Goal: Task Accomplishment & Management: Manage account settings

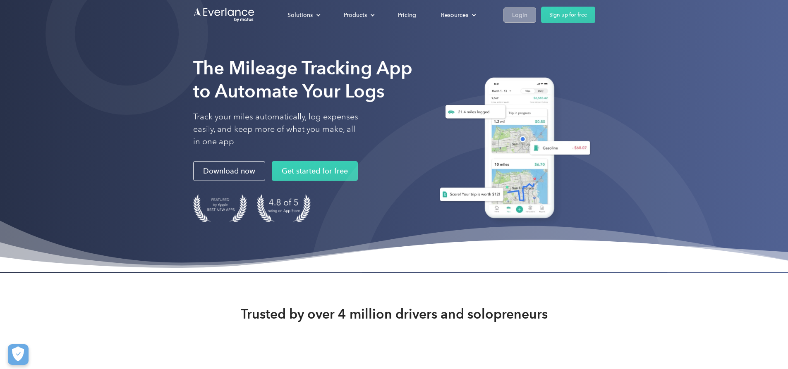
click at [527, 17] on div "Login" at bounding box center [519, 15] width 15 height 10
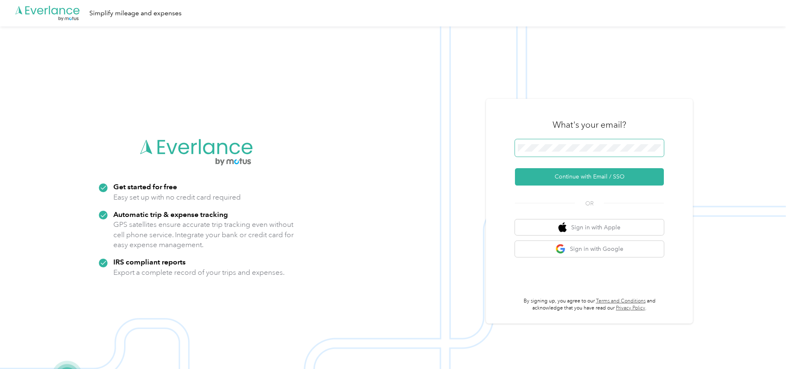
click at [597, 144] on span at bounding box center [589, 147] width 149 height 17
click at [614, 177] on button "Continue with Email / SSO" at bounding box center [589, 176] width 149 height 17
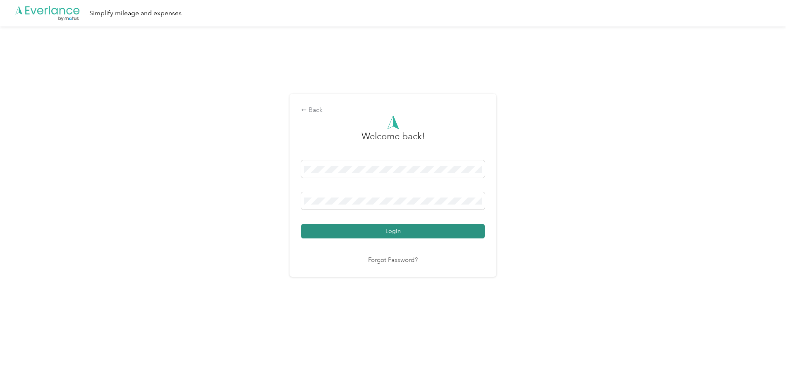
click at [436, 230] on button "Login" at bounding box center [393, 231] width 184 height 14
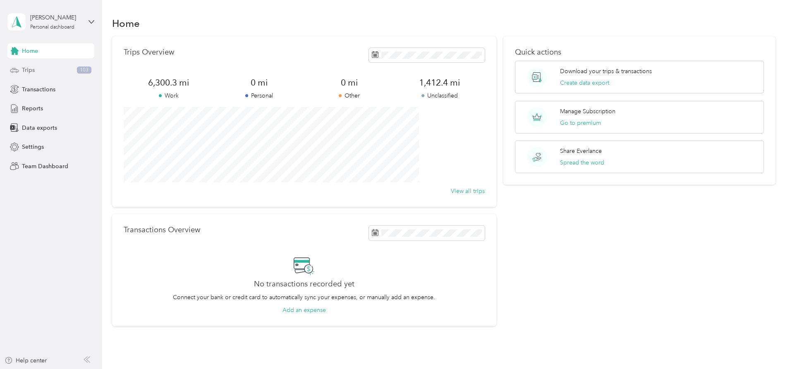
click at [79, 67] on span "103" at bounding box center [84, 70] width 14 height 7
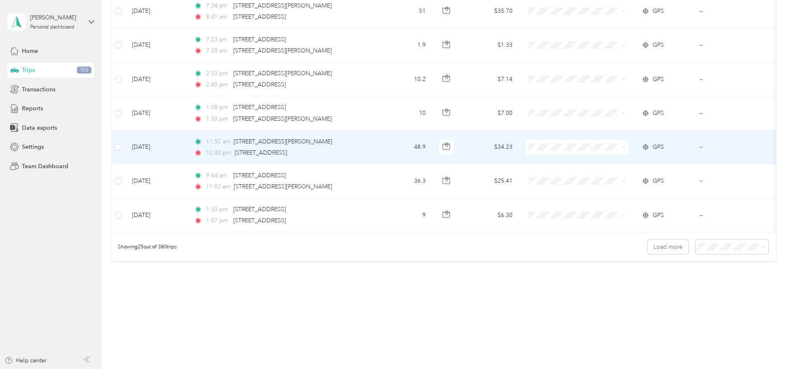
scroll to position [770, 0]
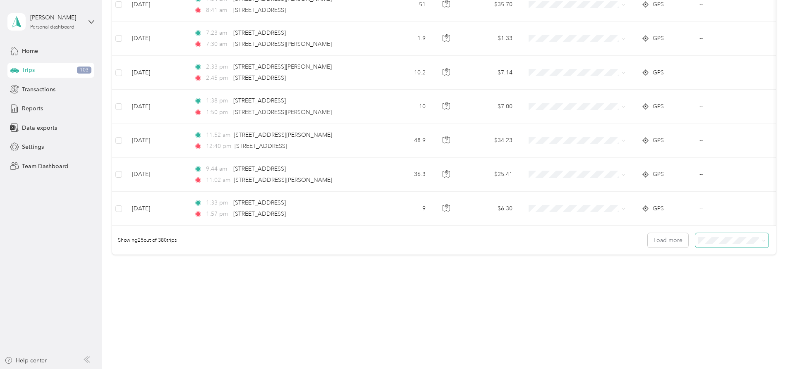
click at [762, 238] on span at bounding box center [764, 240] width 4 height 7
click at [762, 242] on icon at bounding box center [764, 241] width 4 height 4
click at [667, 283] on span "100 per load" at bounding box center [661, 284] width 34 height 7
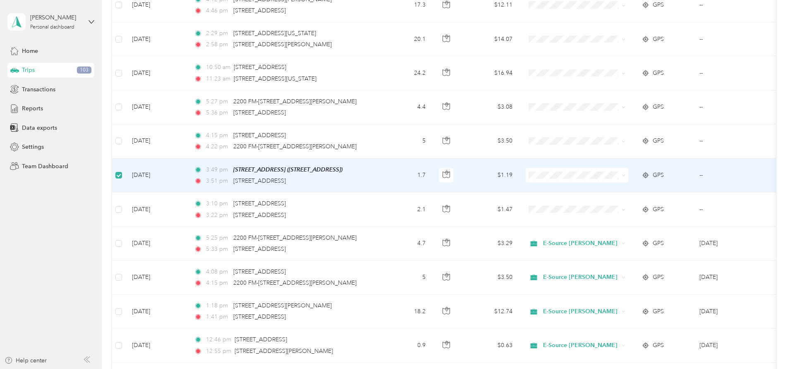
scroll to position [3113, 0]
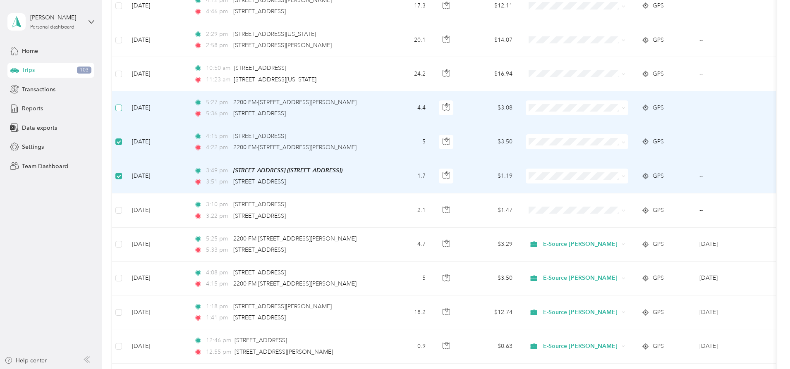
click at [122, 103] on label at bounding box center [118, 107] width 7 height 9
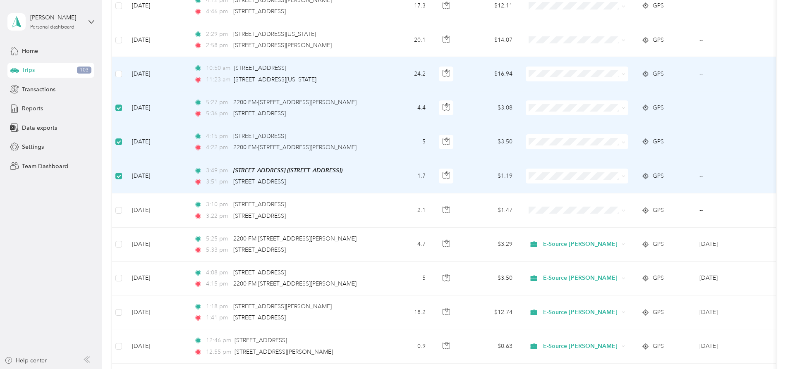
click at [602, 128] on li "E-Source [PERSON_NAME]" at bounding box center [631, 123] width 103 height 14
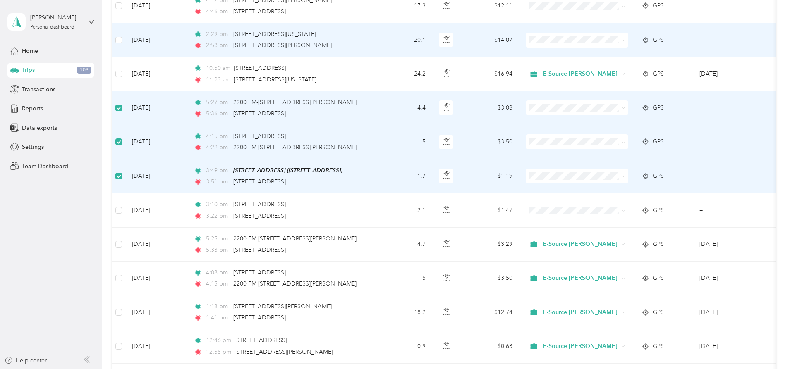
click at [603, 93] on span "E-Source [PERSON_NAME]" at bounding box center [639, 89] width 76 height 9
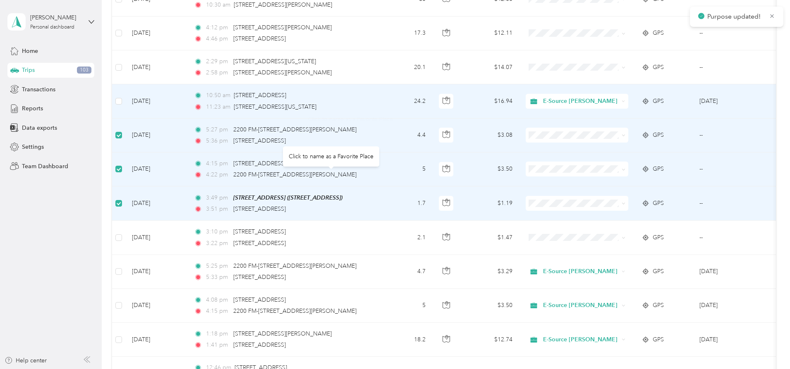
scroll to position [2989, 0]
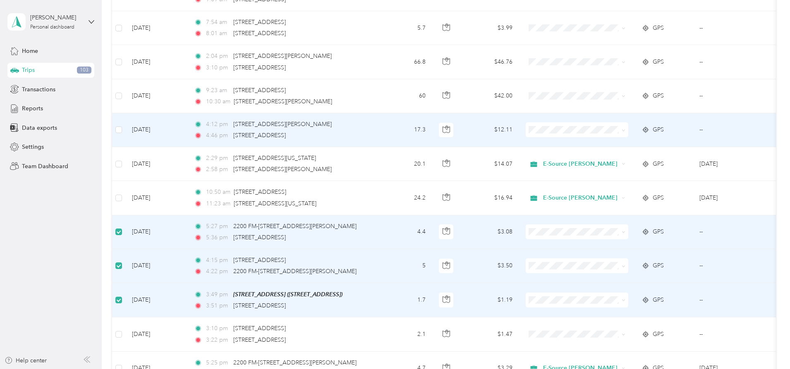
click at [602, 182] on span "E-Source [PERSON_NAME]" at bounding box center [639, 179] width 76 height 9
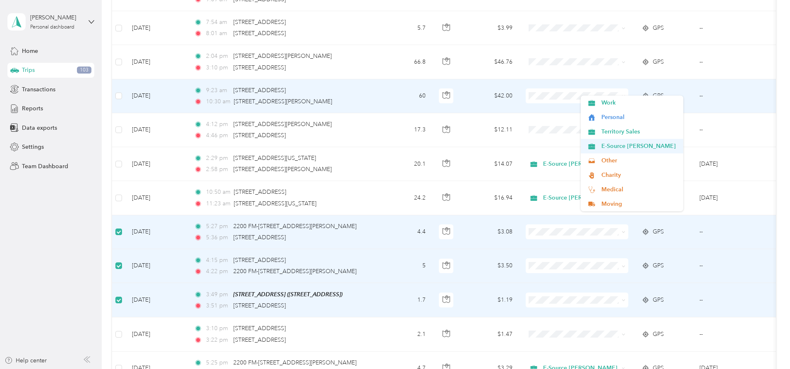
click at [607, 152] on li "E-Source [PERSON_NAME]" at bounding box center [631, 146] width 103 height 14
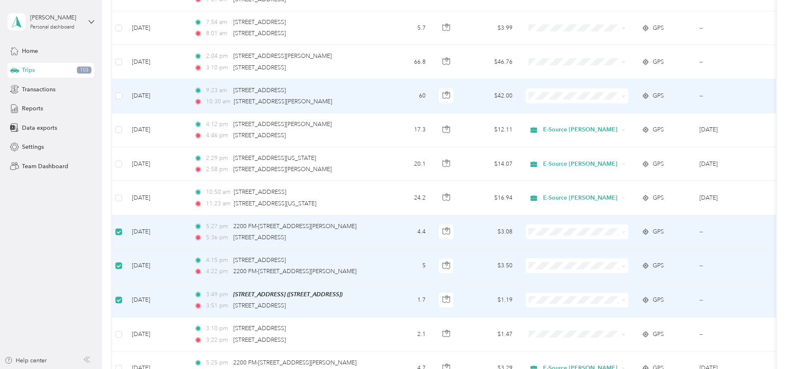
click at [590, 145] on li "E-Source [PERSON_NAME]" at bounding box center [631, 145] width 103 height 14
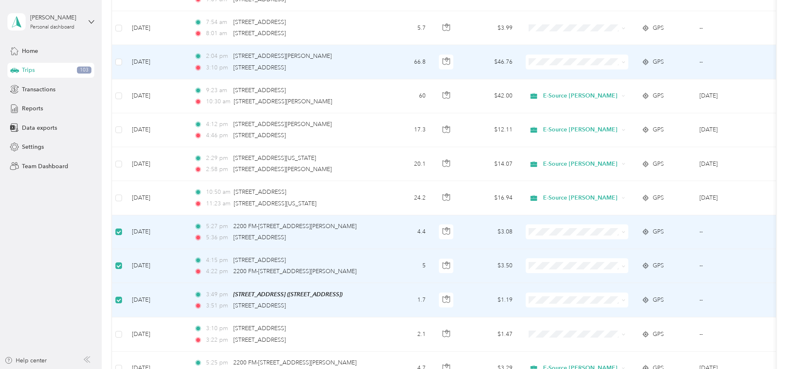
click at [588, 55] on span at bounding box center [577, 62] width 103 height 15
click at [593, 113] on icon at bounding box center [591, 111] width 10 height 7
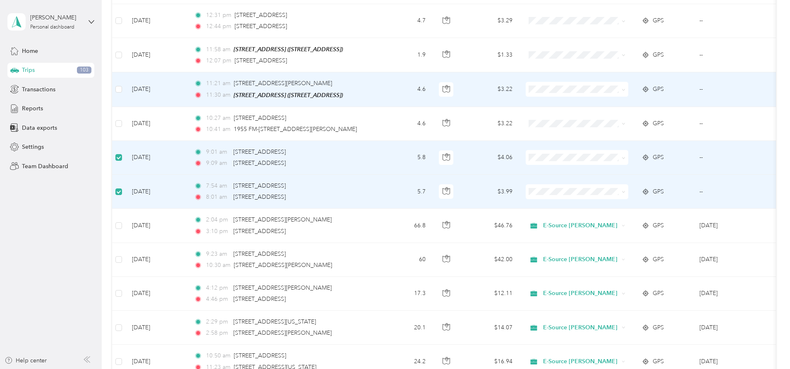
scroll to position [2823, 0]
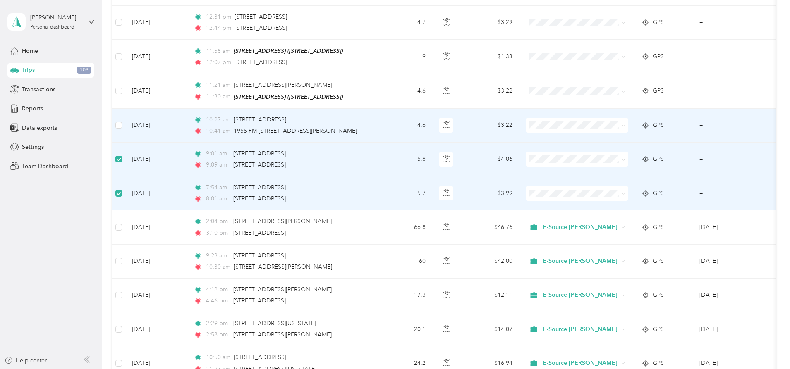
click at [125, 118] on td at bounding box center [118, 126] width 13 height 34
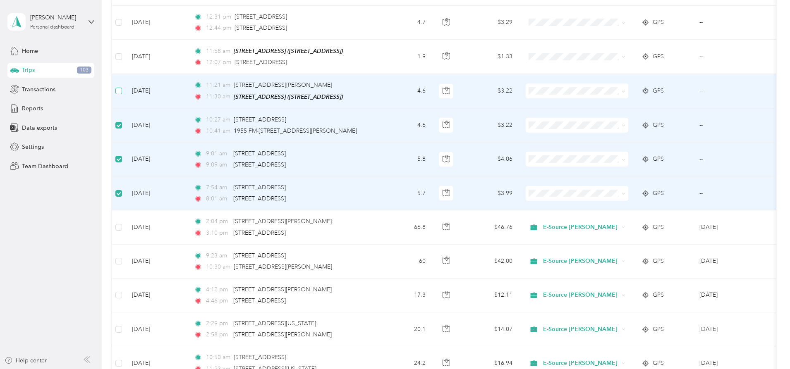
click at [122, 86] on label at bounding box center [118, 90] width 7 height 9
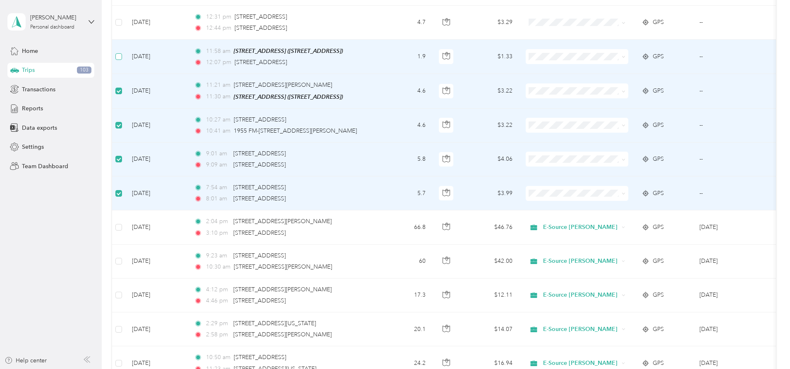
click at [122, 52] on label at bounding box center [118, 56] width 7 height 9
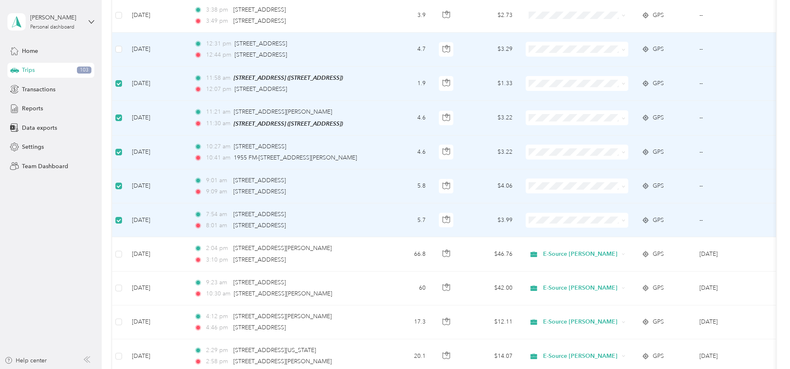
scroll to position [2782, 0]
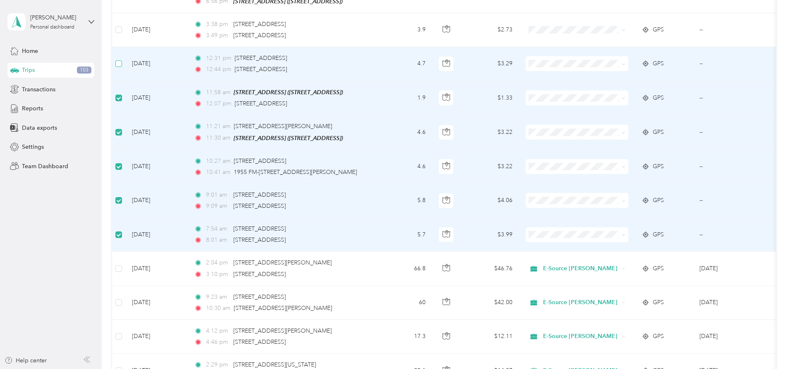
click at [122, 59] on label at bounding box center [118, 63] width 7 height 9
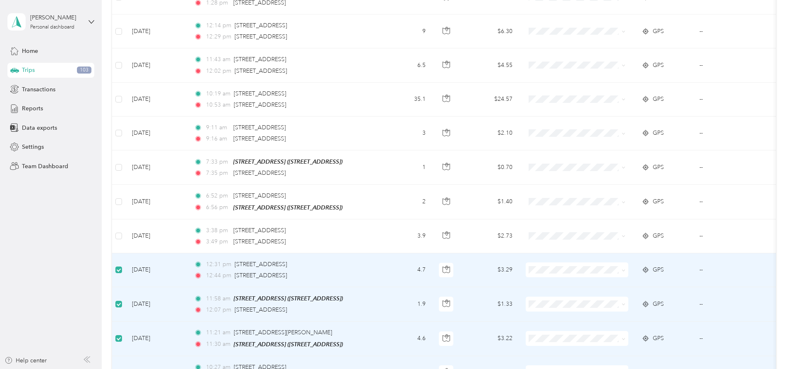
scroll to position [2575, 0]
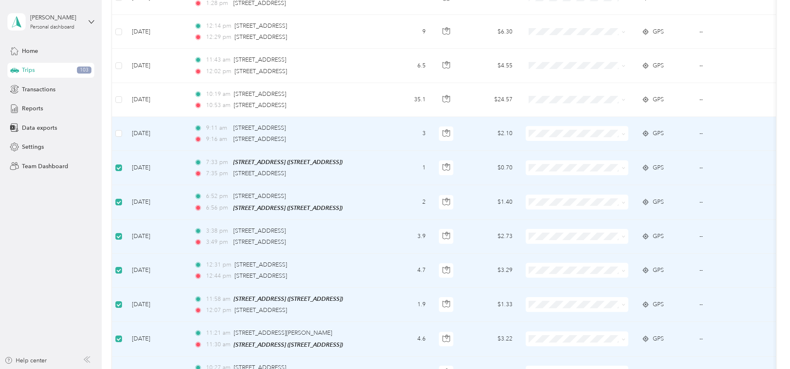
click at [600, 190] on li "E-Source [PERSON_NAME]" at bounding box center [631, 185] width 103 height 14
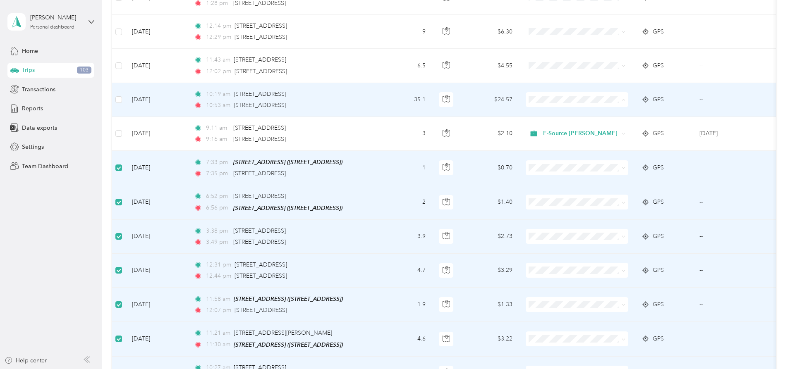
click at [592, 152] on icon at bounding box center [591, 155] width 10 height 7
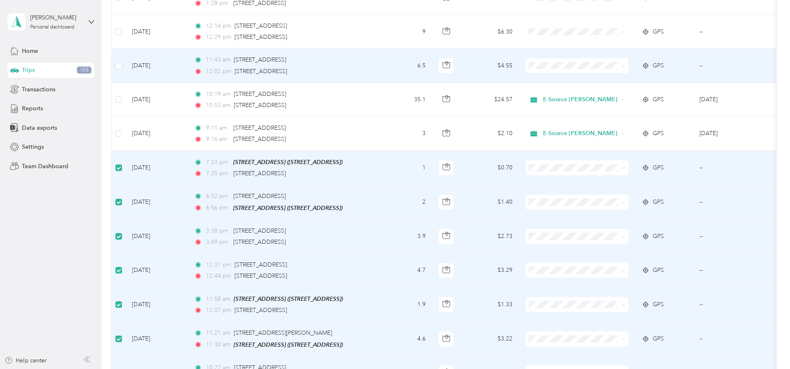
click at [591, 116] on li "E-Source [PERSON_NAME]" at bounding box center [631, 119] width 103 height 14
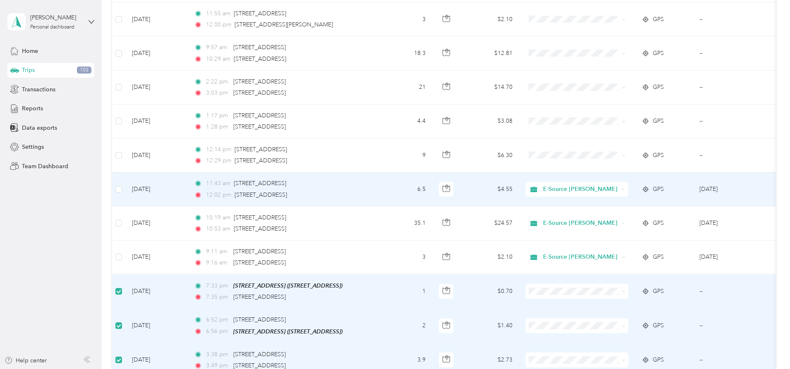
scroll to position [2451, 0]
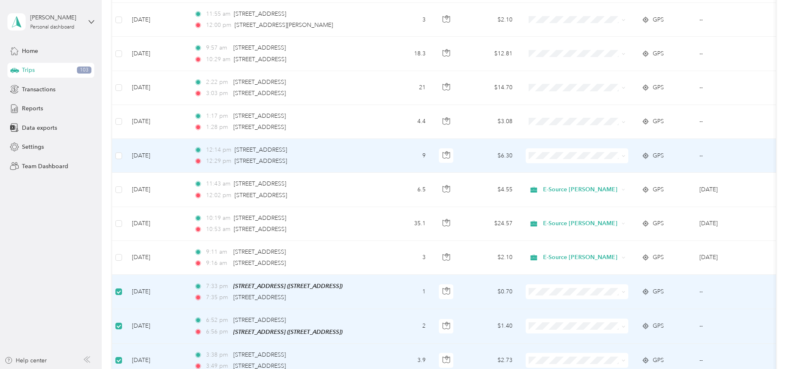
click at [595, 210] on span "E-Source [PERSON_NAME]" at bounding box center [631, 207] width 91 height 9
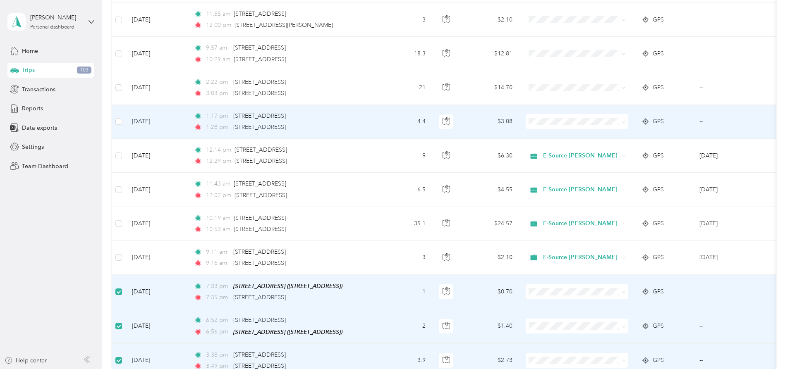
click at [584, 114] on span at bounding box center [577, 121] width 103 height 15
click at [592, 174] on icon at bounding box center [591, 173] width 10 height 7
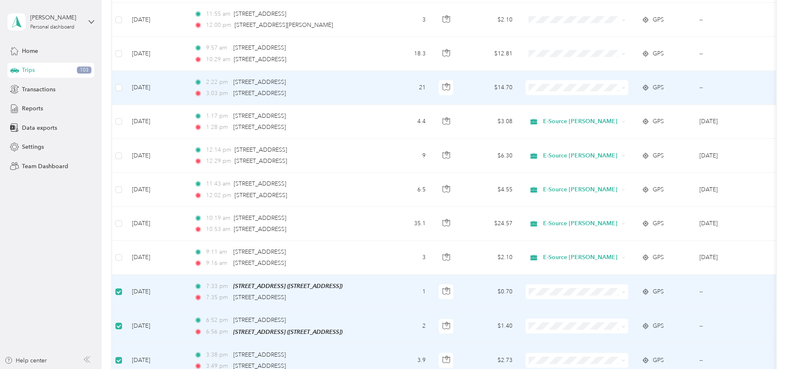
click at [592, 141] on icon at bounding box center [591, 138] width 10 height 7
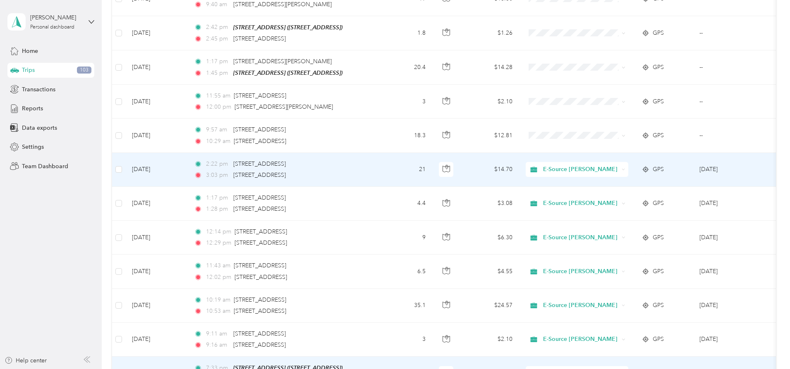
scroll to position [2369, 0]
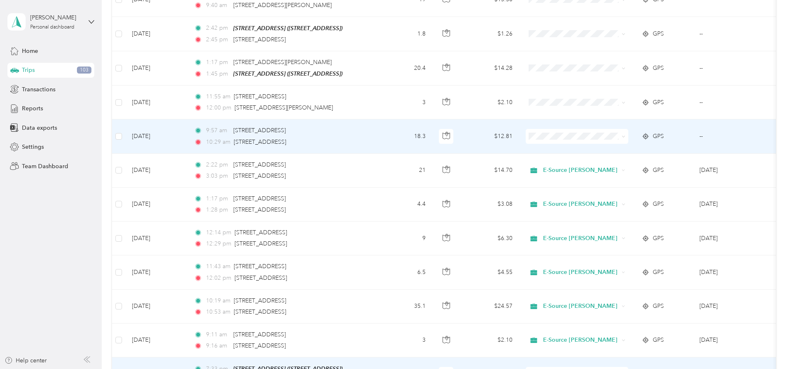
click at [590, 190] on icon at bounding box center [591, 187] width 10 height 7
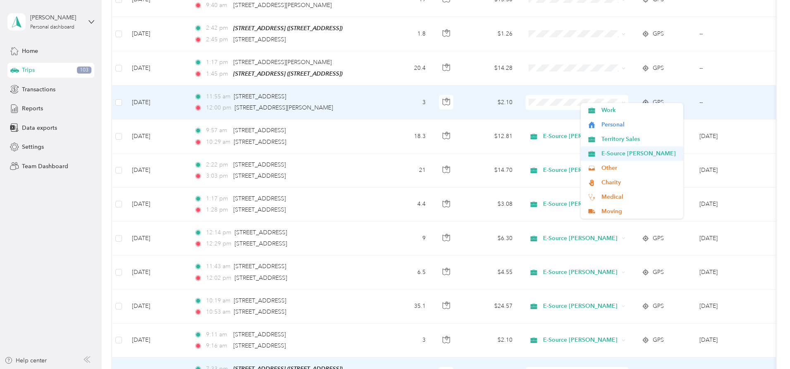
click at [590, 153] on li "E-Source [PERSON_NAME]" at bounding box center [631, 153] width 103 height 14
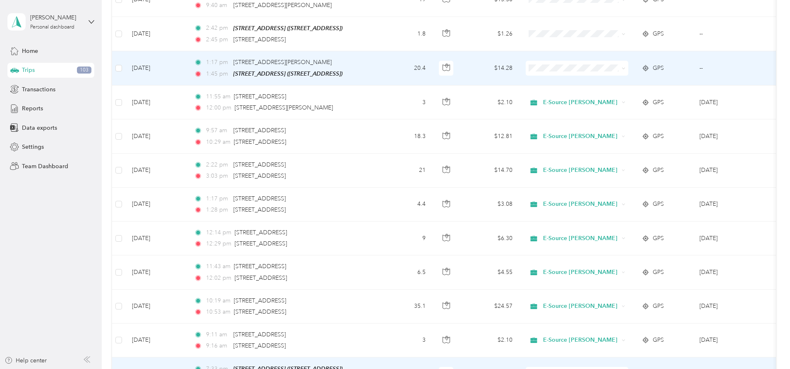
click at [595, 121] on icon at bounding box center [591, 120] width 10 height 7
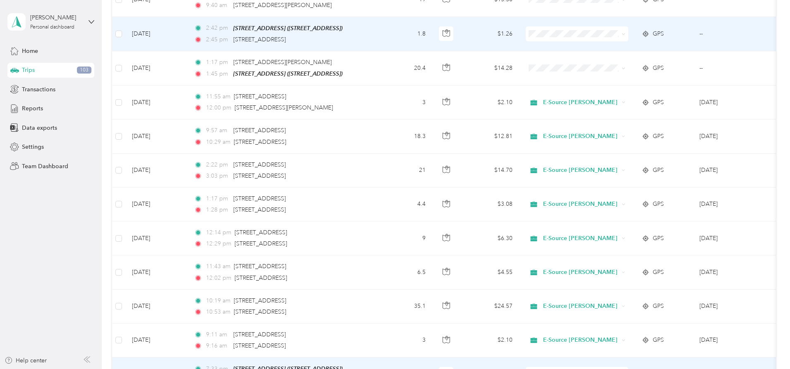
click at [590, 90] on span "E-Source [PERSON_NAME]" at bounding box center [631, 88] width 91 height 9
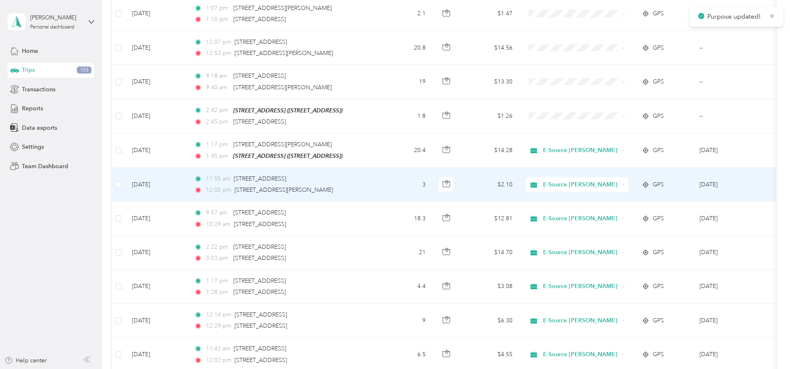
scroll to position [2286, 0]
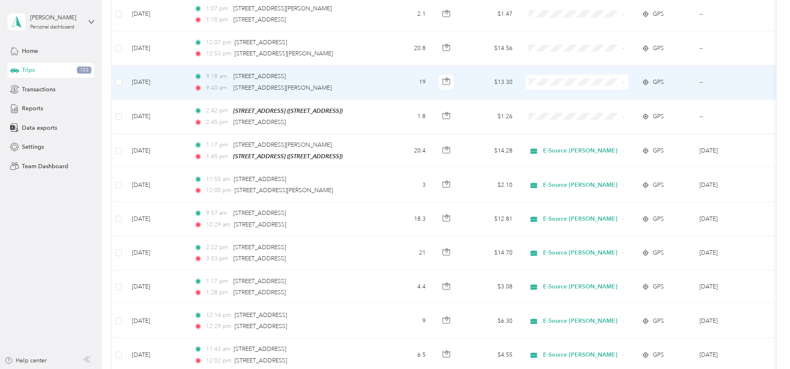
click at [590, 134] on span "E-Source [PERSON_NAME]" at bounding box center [631, 135] width 91 height 9
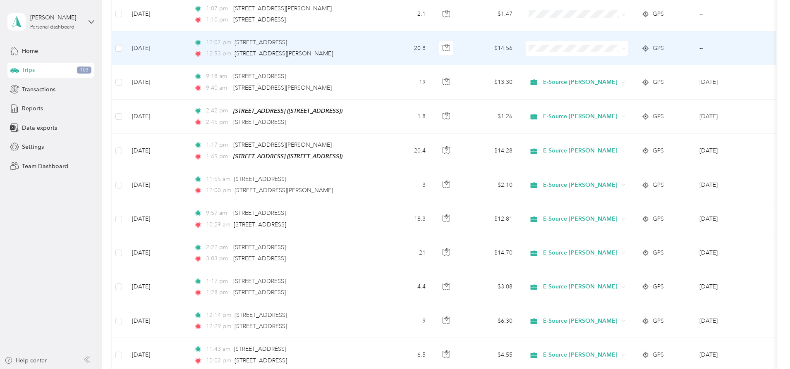
click at [591, 103] on icon at bounding box center [591, 100] width 10 height 7
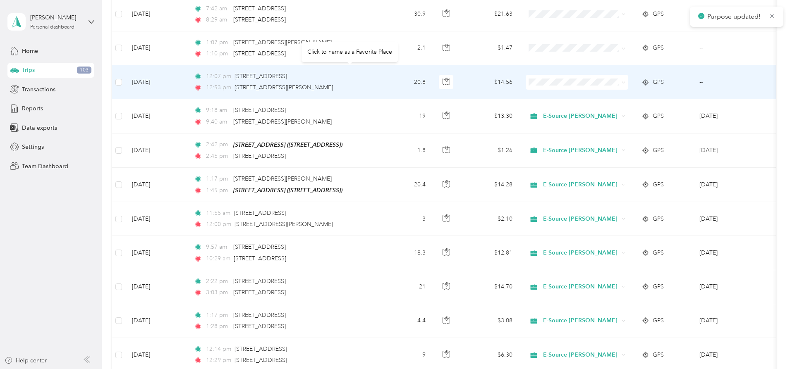
scroll to position [2162, 0]
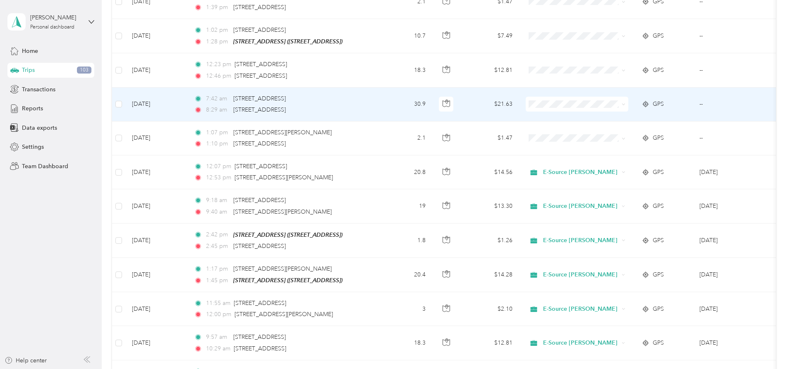
click at [591, 156] on li "E-Source [PERSON_NAME]" at bounding box center [631, 160] width 103 height 14
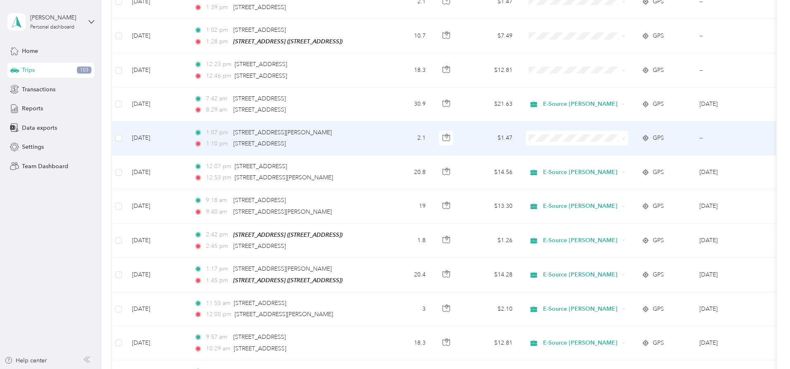
click at [595, 190] on span "E-Source [PERSON_NAME]" at bounding box center [631, 190] width 91 height 9
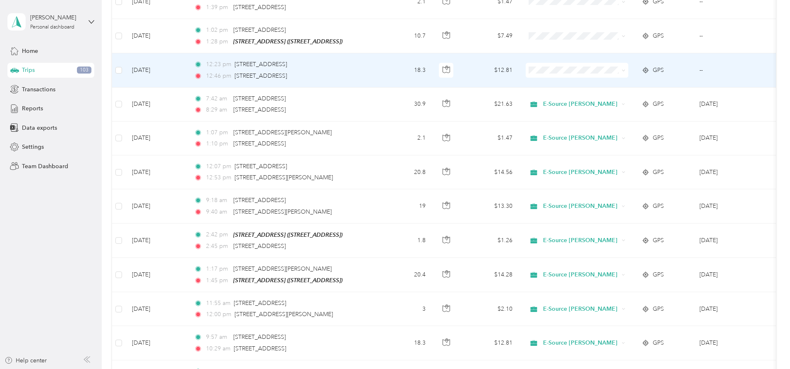
click at [590, 127] on li "E-Source [PERSON_NAME]" at bounding box center [631, 122] width 103 height 14
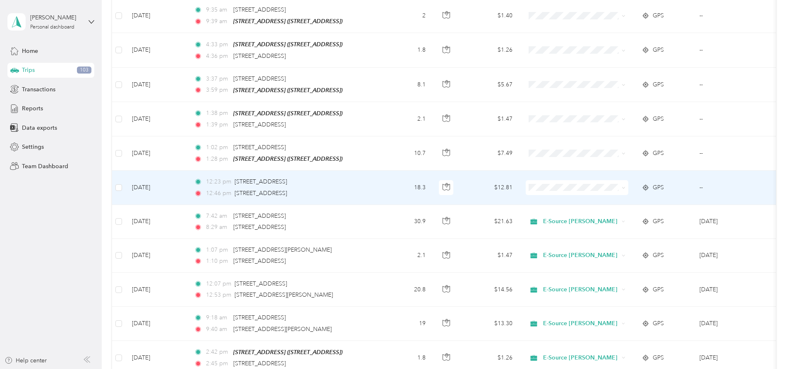
scroll to position [2038, 0]
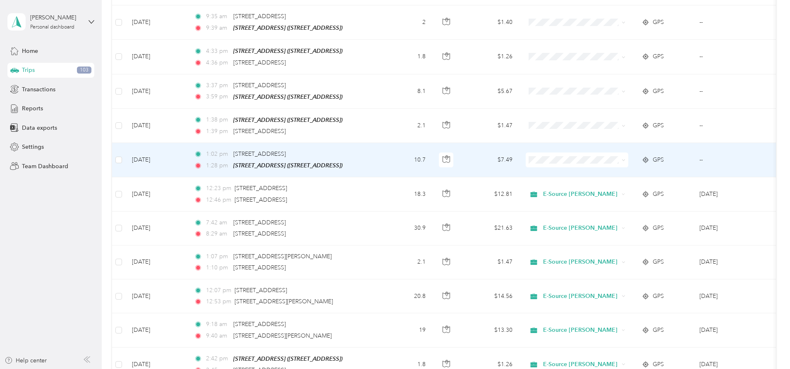
click at [598, 215] on span "E-Source [PERSON_NAME]" at bounding box center [631, 212] width 91 height 9
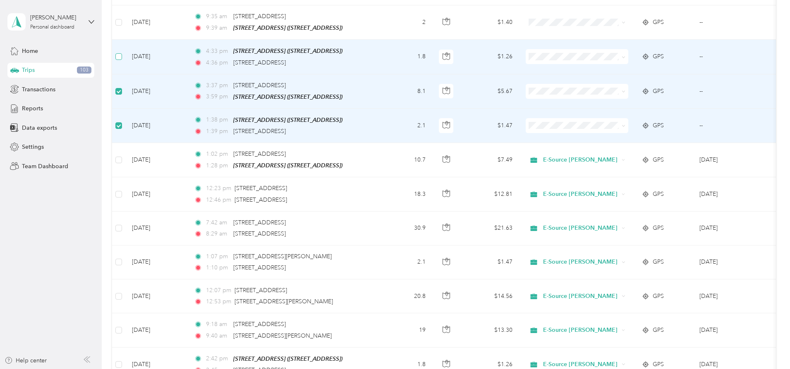
click at [122, 52] on label at bounding box center [118, 56] width 7 height 9
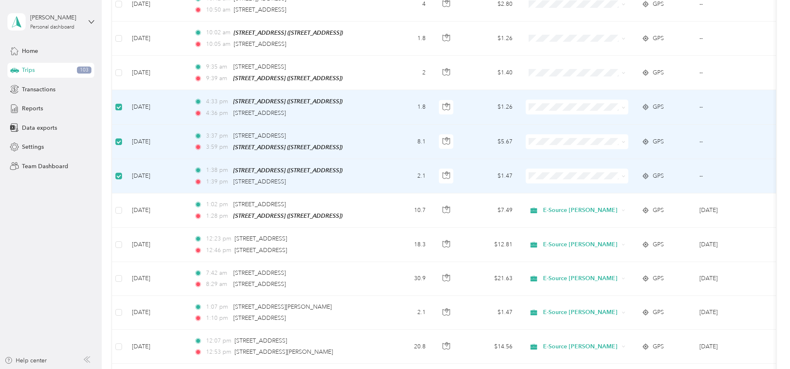
scroll to position [1914, 0]
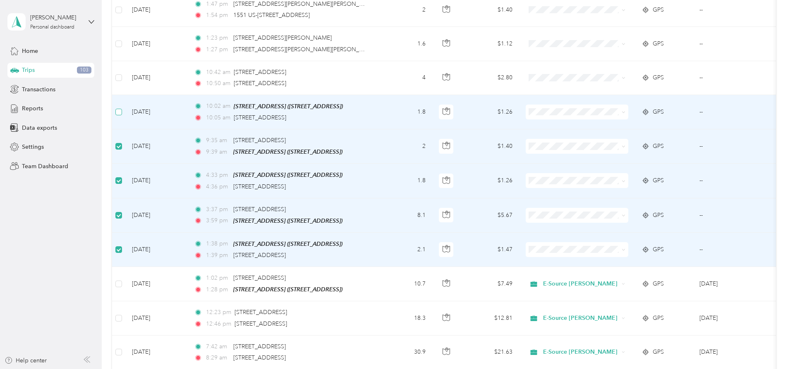
click at [122, 107] on label at bounding box center [118, 111] width 7 height 9
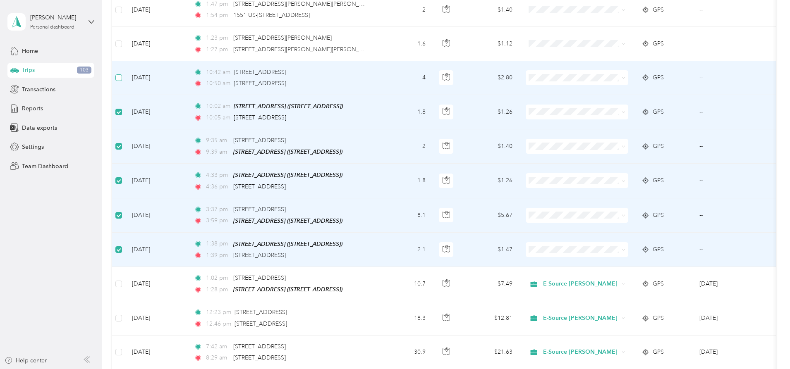
click at [122, 73] on label at bounding box center [118, 77] width 7 height 9
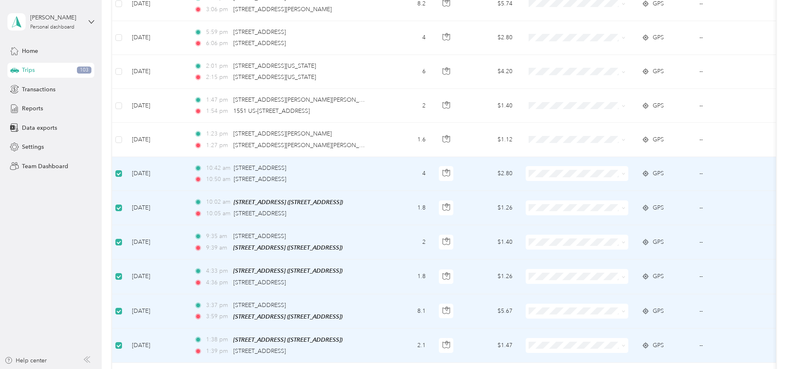
scroll to position [1790, 0]
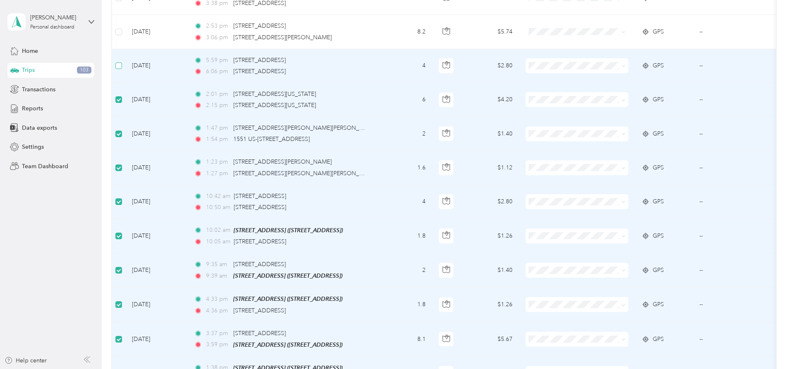
click at [122, 62] on label at bounding box center [118, 65] width 7 height 9
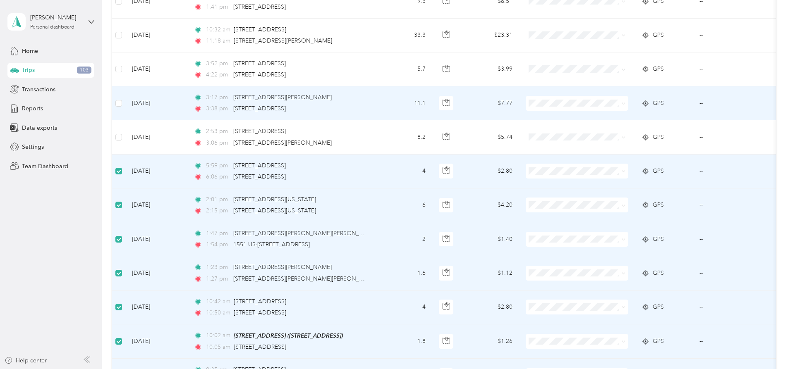
scroll to position [1666, 0]
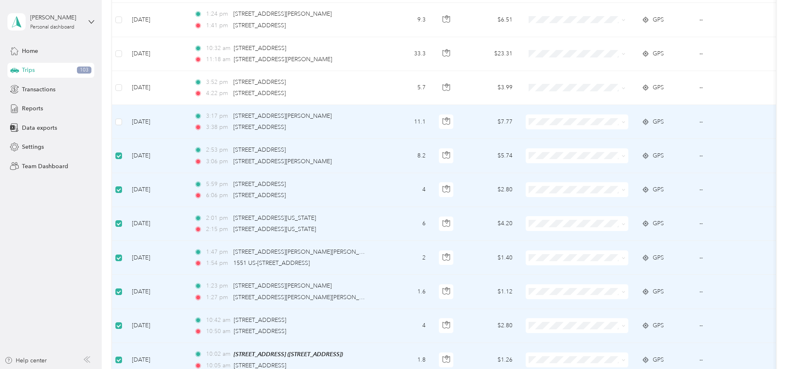
click at [125, 116] on td at bounding box center [118, 122] width 13 height 34
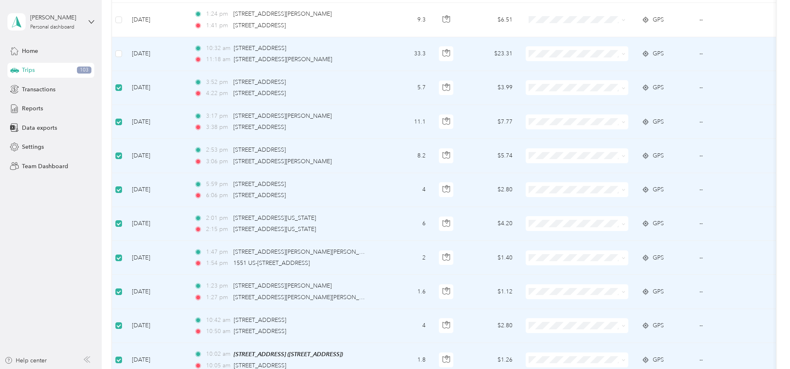
click at [600, 111] on span "E-Source [PERSON_NAME]" at bounding box center [631, 108] width 91 height 9
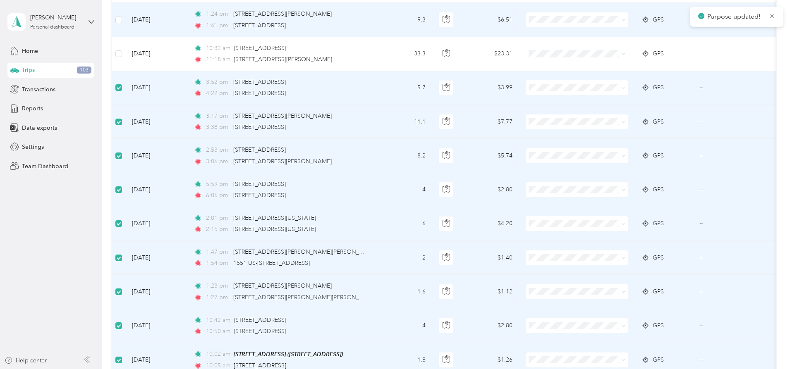
click at [595, 15] on span at bounding box center [577, 19] width 103 height 15
click at [597, 75] on span "E-Source [PERSON_NAME]" at bounding box center [631, 74] width 91 height 9
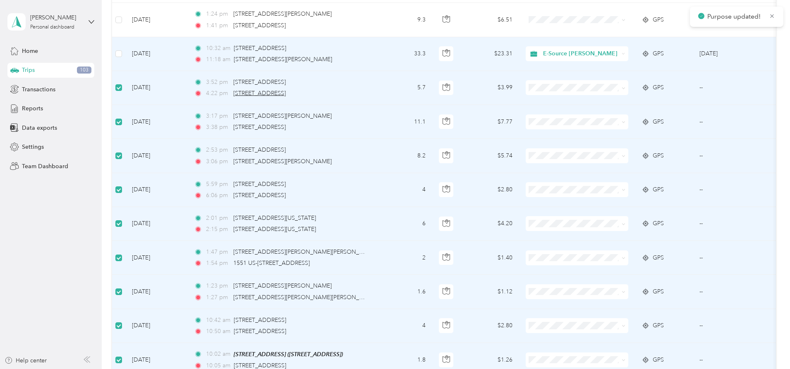
scroll to position [1542, 0]
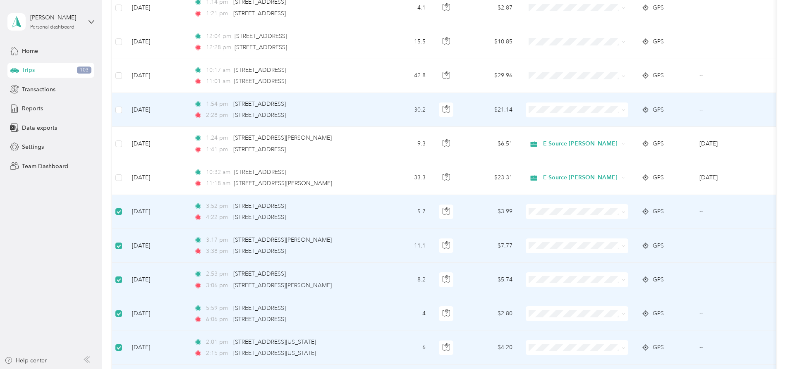
click at [597, 104] on span at bounding box center [577, 110] width 103 height 15
click at [603, 168] on span "E-Source [PERSON_NAME]" at bounding box center [639, 166] width 76 height 9
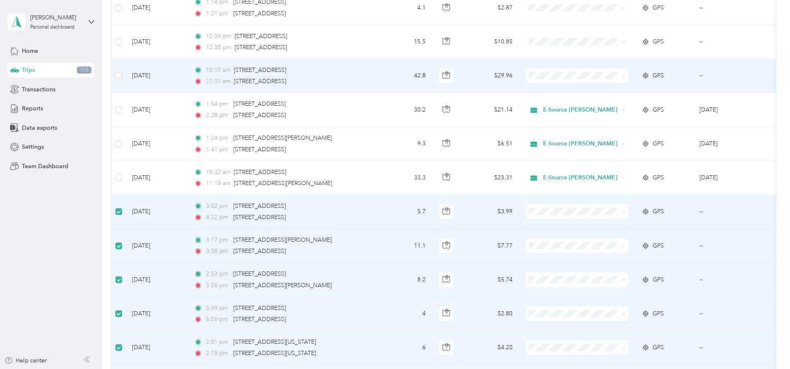
click at [601, 132] on span "E-Source [PERSON_NAME]" at bounding box center [639, 130] width 76 height 9
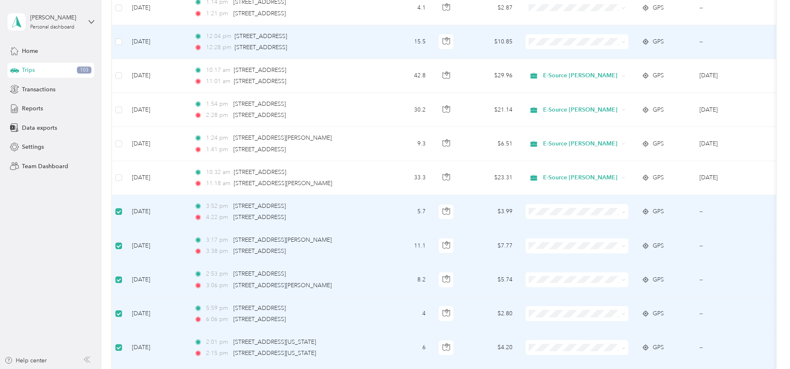
click at [604, 34] on span at bounding box center [577, 41] width 103 height 15
click at [604, 36] on span at bounding box center [577, 41] width 103 height 15
click at [595, 102] on li "E-Source [PERSON_NAME]" at bounding box center [631, 96] width 103 height 14
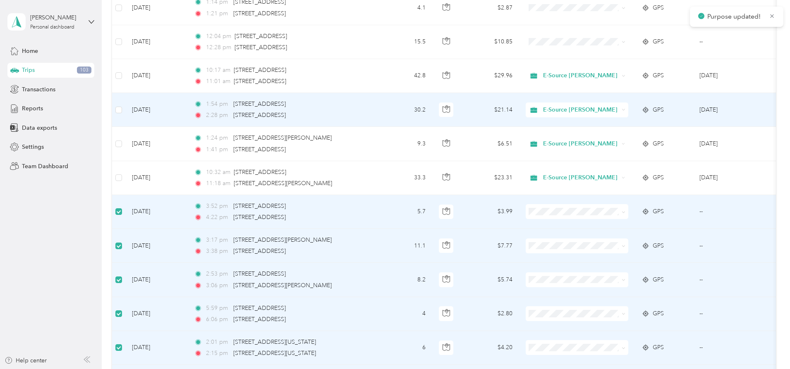
scroll to position [1459, 0]
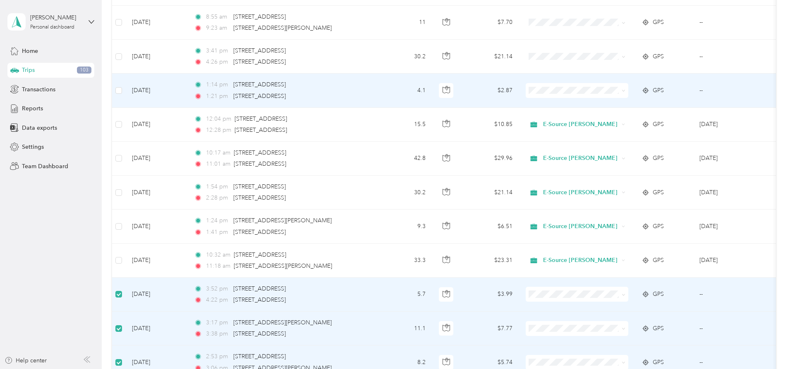
click at [594, 149] on span "E-Source [PERSON_NAME]" at bounding box center [631, 148] width 91 height 9
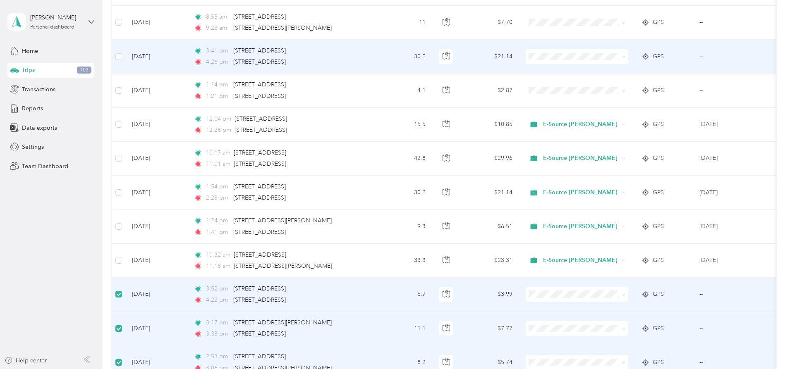
click at [591, 52] on span at bounding box center [577, 56] width 103 height 15
click at [595, 113] on icon at bounding box center [591, 110] width 10 height 7
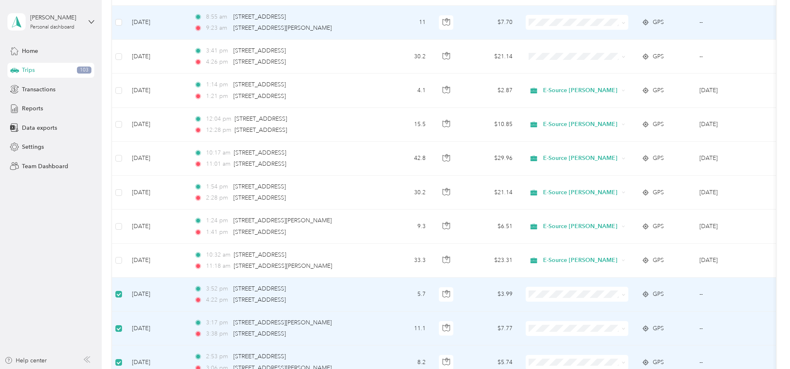
click at [593, 78] on icon at bounding box center [591, 81] width 10 height 7
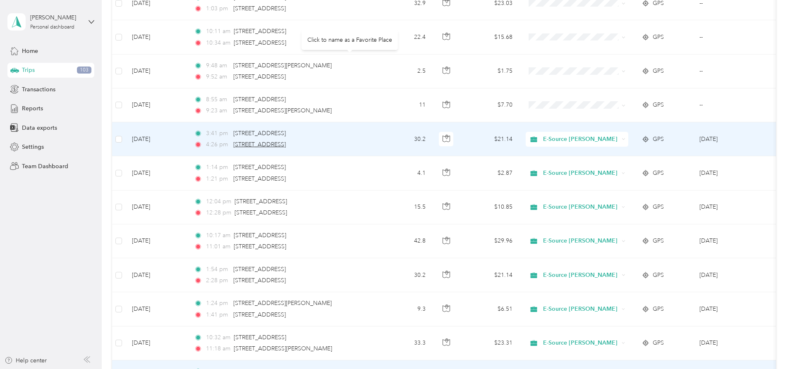
scroll to position [1335, 0]
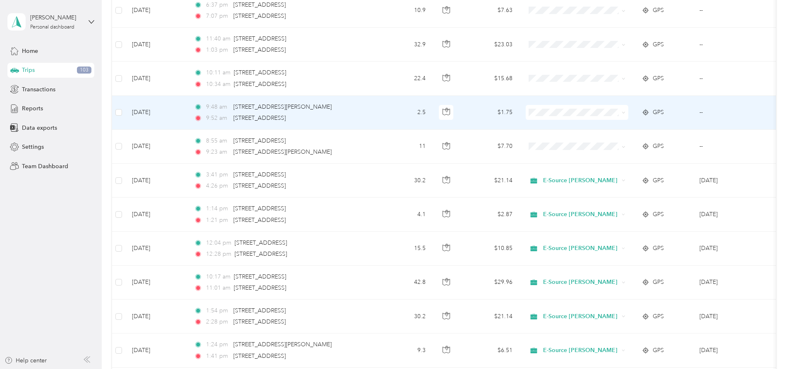
click at [613, 167] on span "E-Source [PERSON_NAME]" at bounding box center [639, 167] width 76 height 9
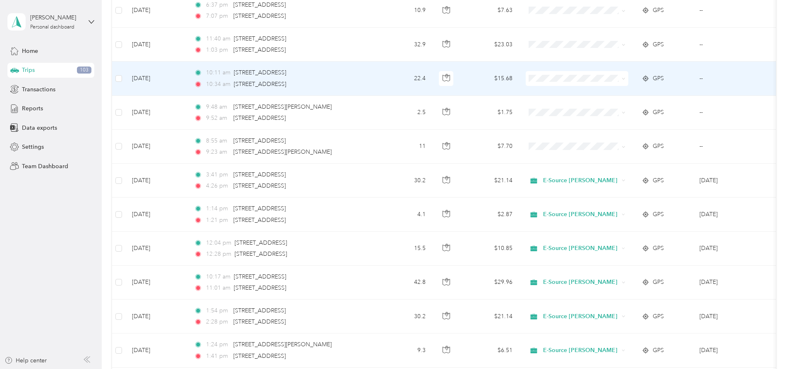
click at [603, 67] on td at bounding box center [577, 79] width 116 height 34
click at [608, 132] on li "E-Source [PERSON_NAME]" at bounding box center [631, 134] width 103 height 14
click at [583, 76] on span at bounding box center [577, 78] width 103 height 15
click at [601, 72] on span at bounding box center [577, 78] width 103 height 15
click at [590, 131] on li "E-Source [PERSON_NAME]" at bounding box center [631, 136] width 103 height 14
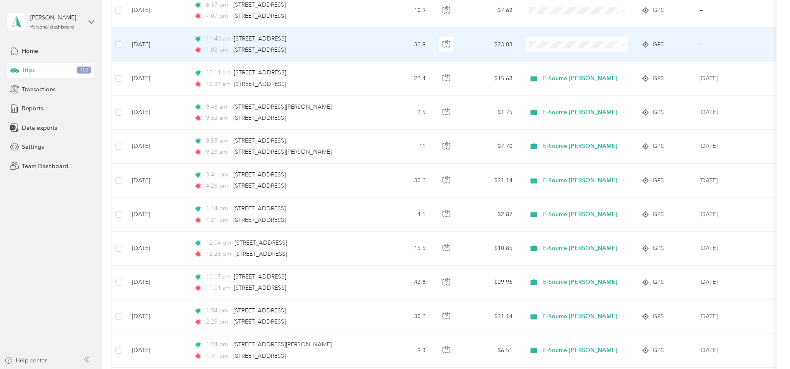
drag, startPoint x: 593, startPoint y: 85, endPoint x: 589, endPoint y: 97, distance: 12.8
click at [590, 95] on ol "Work Personal Territory Sales E-Source [PERSON_NAME] Other Charity Medical Movi…" at bounding box center [631, 106] width 103 height 116
click at [604, 98] on li "E-Source [PERSON_NAME]" at bounding box center [631, 103] width 103 height 14
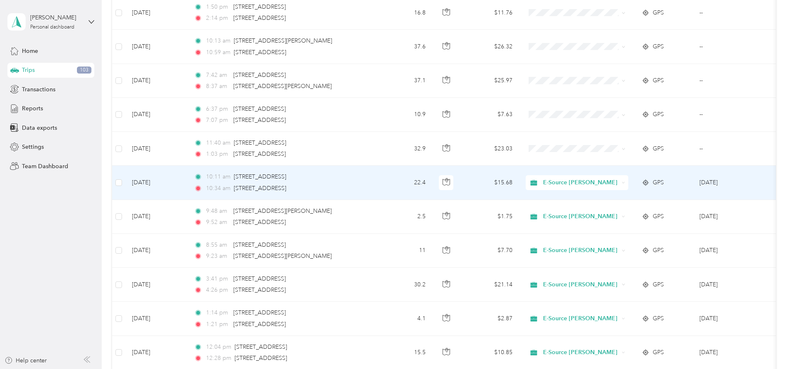
scroll to position [1211, 0]
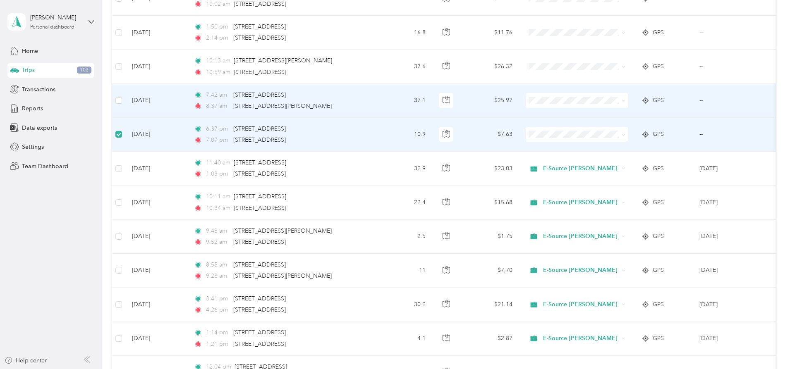
click at [592, 157] on icon at bounding box center [591, 155] width 7 height 6
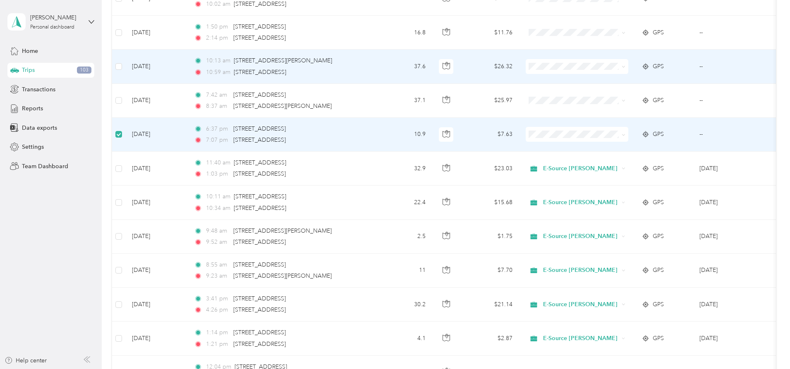
click at [601, 60] on span at bounding box center [577, 66] width 103 height 15
click at [590, 122] on icon at bounding box center [591, 125] width 10 height 7
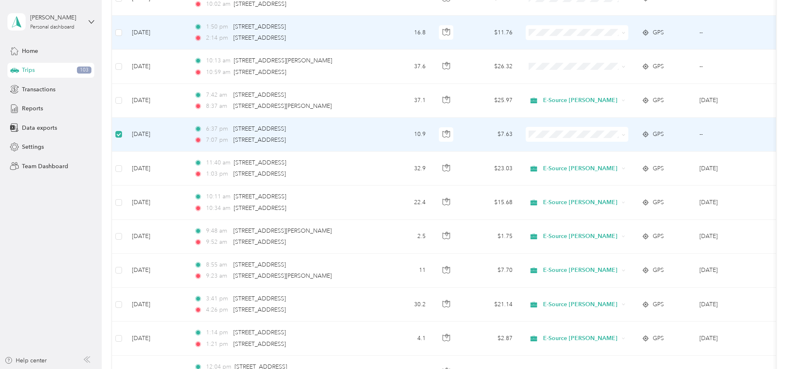
click at [602, 26] on span at bounding box center [577, 32] width 103 height 15
click at [593, 87] on span "E-Source [PERSON_NAME]" at bounding box center [631, 91] width 91 height 9
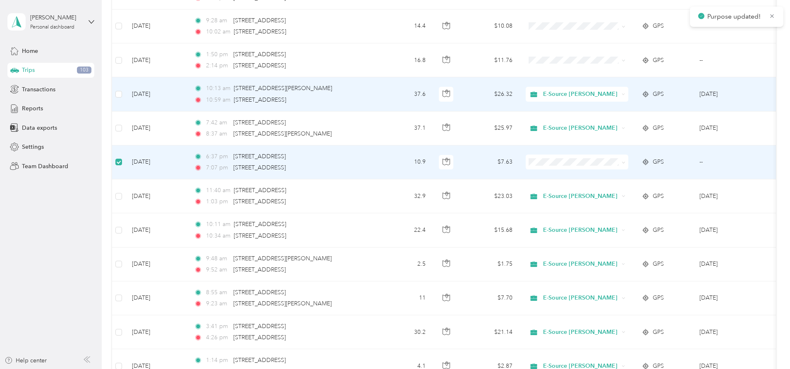
scroll to position [1087, 0]
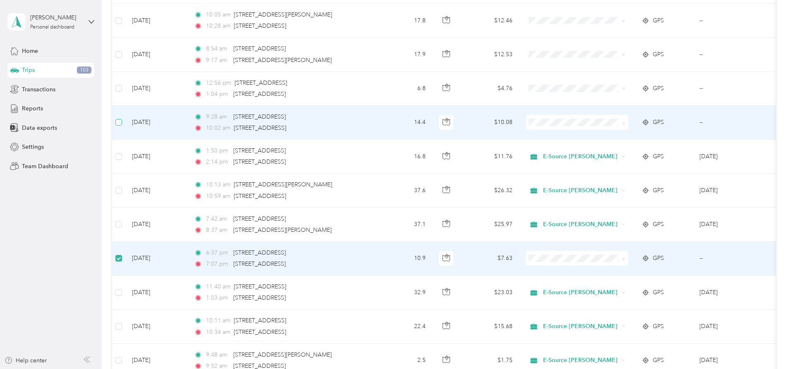
click at [122, 118] on label at bounding box center [118, 122] width 7 height 9
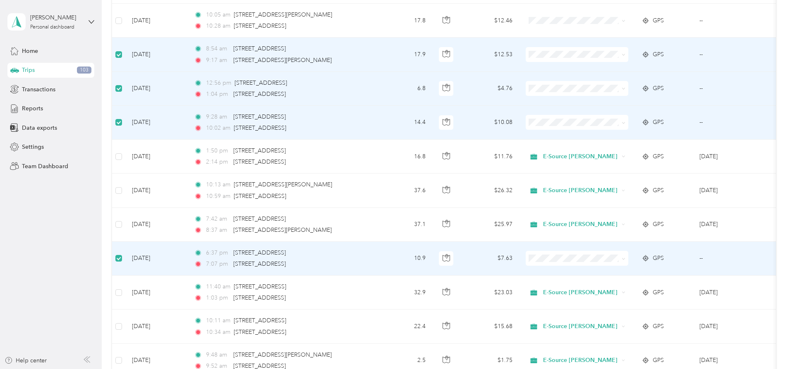
scroll to position [963, 0]
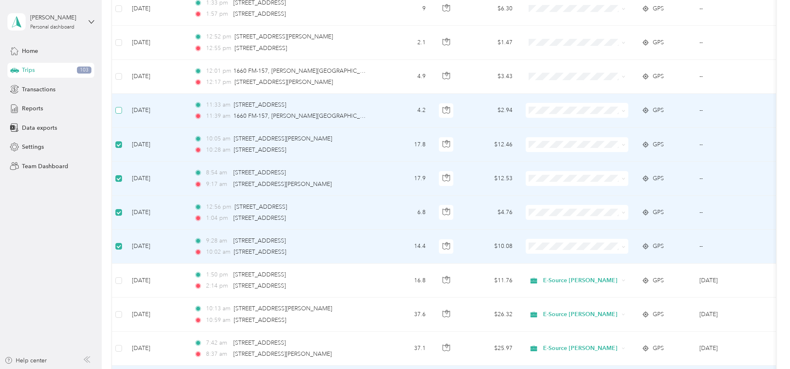
click at [122, 107] on label at bounding box center [118, 110] width 7 height 9
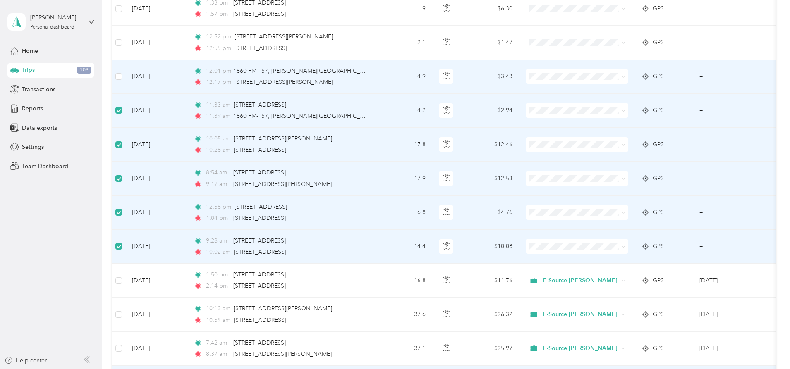
click at [125, 70] on td at bounding box center [118, 77] width 13 height 34
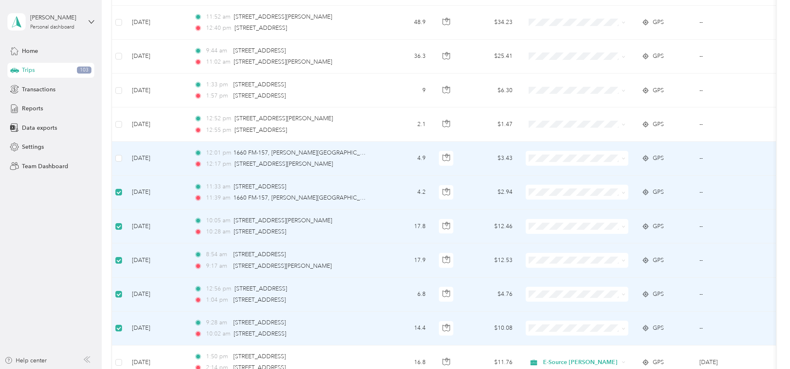
scroll to position [880, 0]
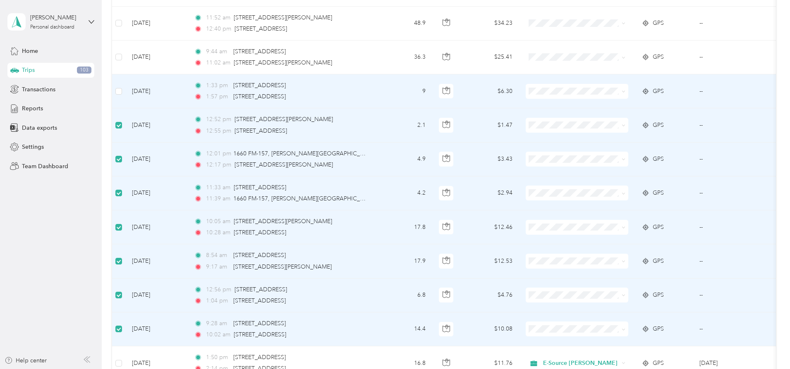
click at [604, 149] on span "E-Source [PERSON_NAME]" at bounding box center [639, 147] width 76 height 9
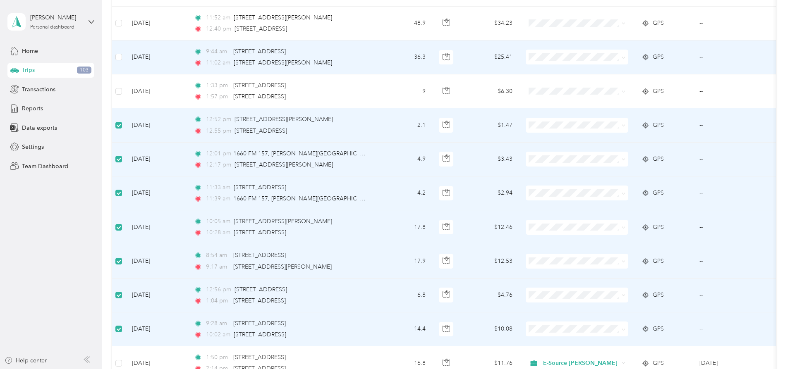
click at [593, 114] on icon at bounding box center [591, 115] width 10 height 7
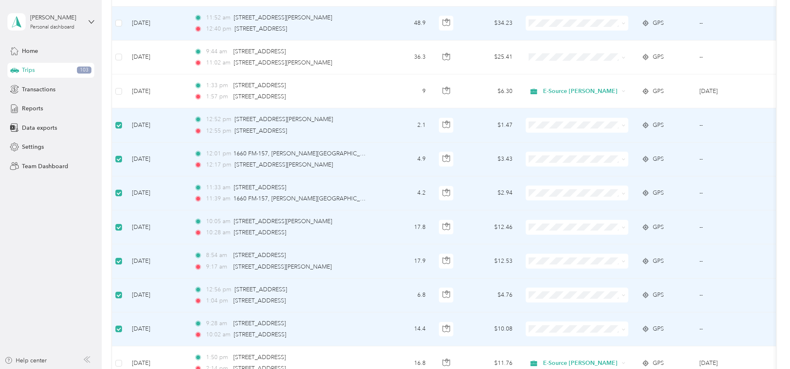
click at [600, 80] on span "E-Source [PERSON_NAME]" at bounding box center [631, 77] width 91 height 9
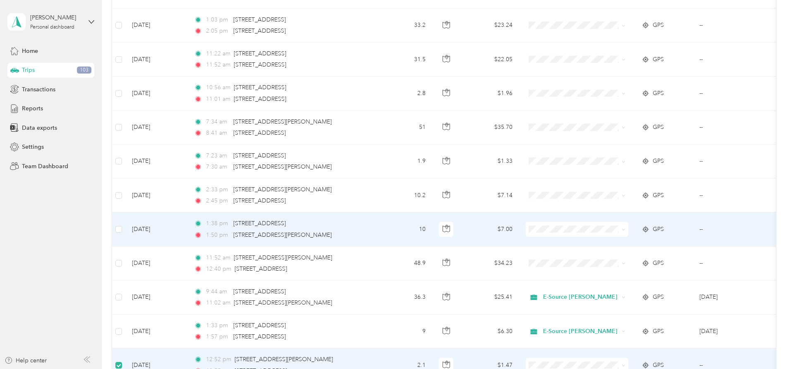
scroll to position [632, 0]
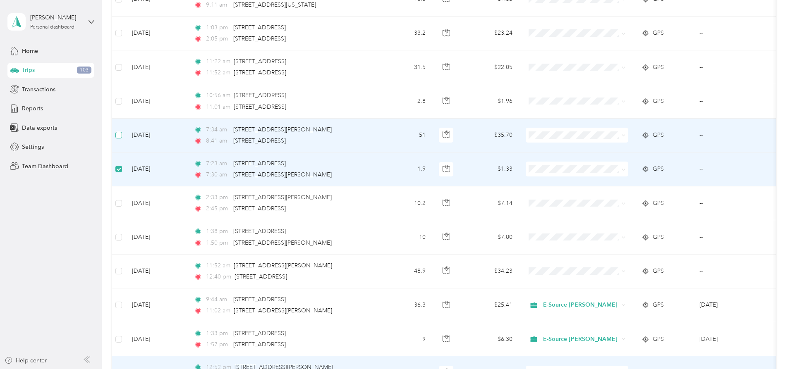
click at [122, 131] on label at bounding box center [118, 135] width 7 height 9
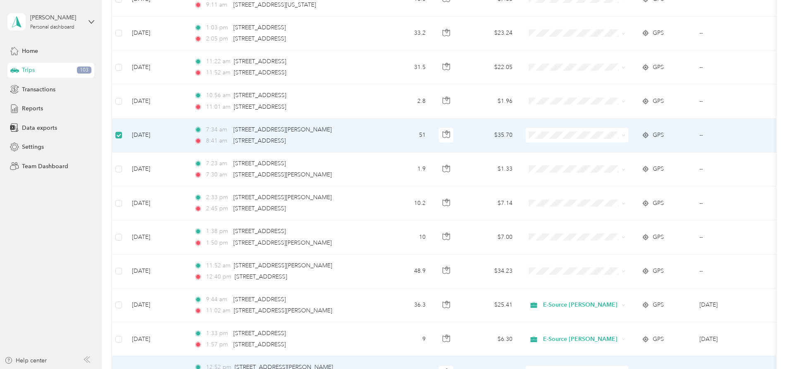
click at [122, 131] on label at bounding box center [118, 135] width 7 height 9
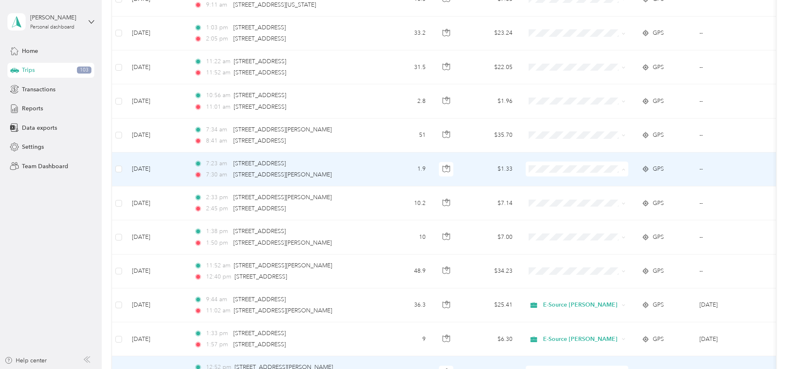
click at [598, 227] on span "E-Source [PERSON_NAME]" at bounding box center [631, 228] width 91 height 9
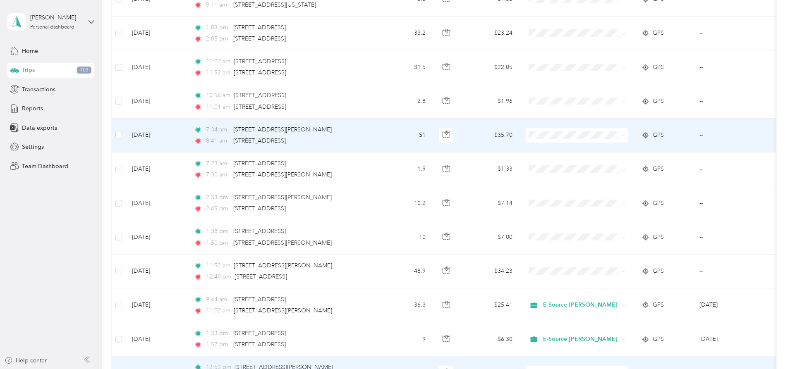
click at [596, 195] on li "E-Source [PERSON_NAME]" at bounding box center [631, 194] width 103 height 14
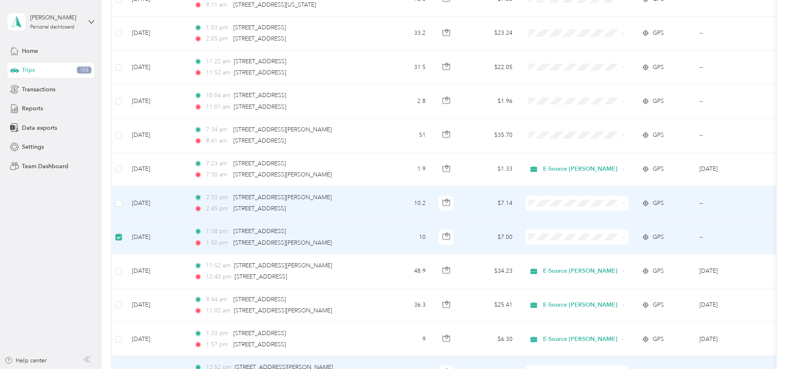
click at [125, 197] on td at bounding box center [118, 203] width 13 height 34
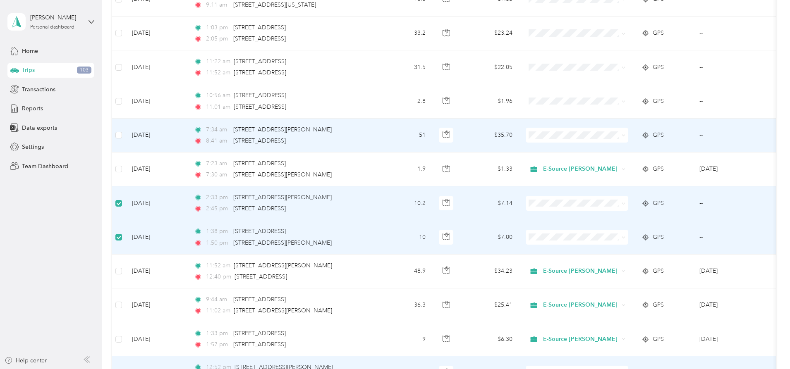
click at [605, 190] on span "E-Source [PERSON_NAME]" at bounding box center [639, 190] width 76 height 9
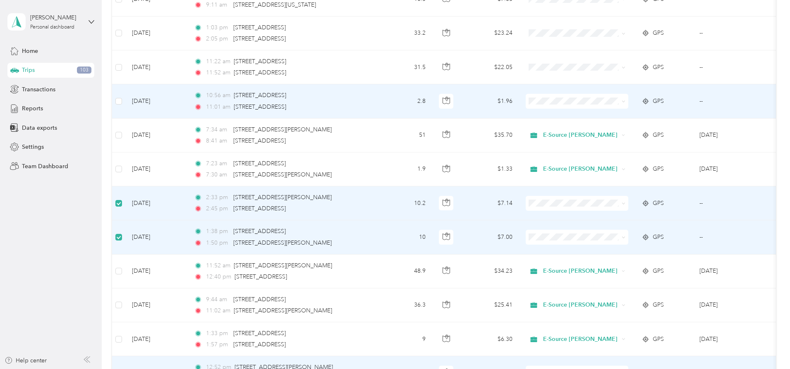
click at [588, 156] on icon at bounding box center [591, 156] width 10 height 7
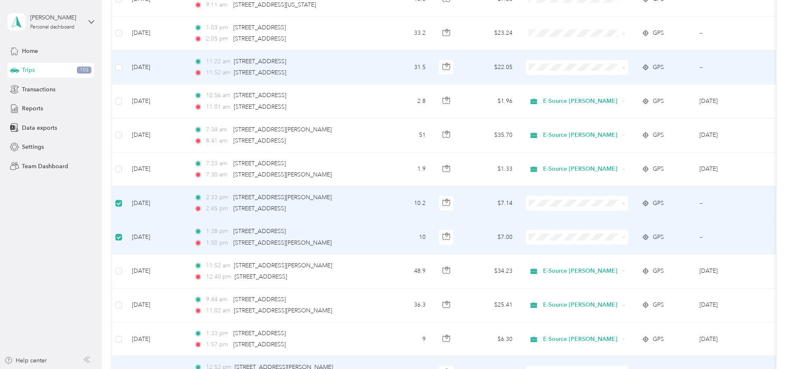
click at [591, 123] on icon at bounding box center [591, 123] width 10 height 7
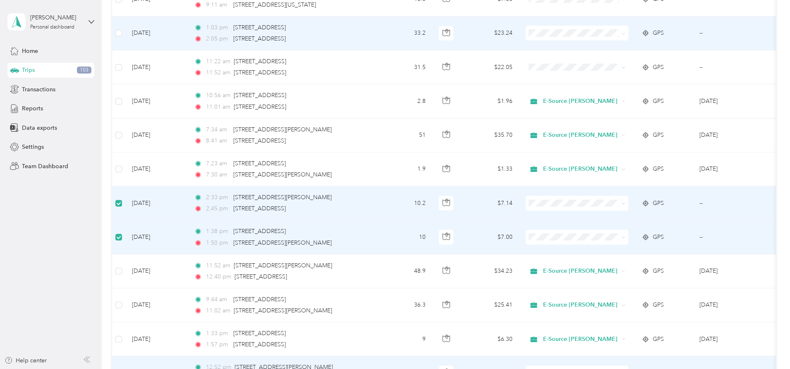
click at [588, 88] on icon at bounding box center [591, 87] width 10 height 7
click at [593, 88] on icon at bounding box center [591, 91] width 10 height 7
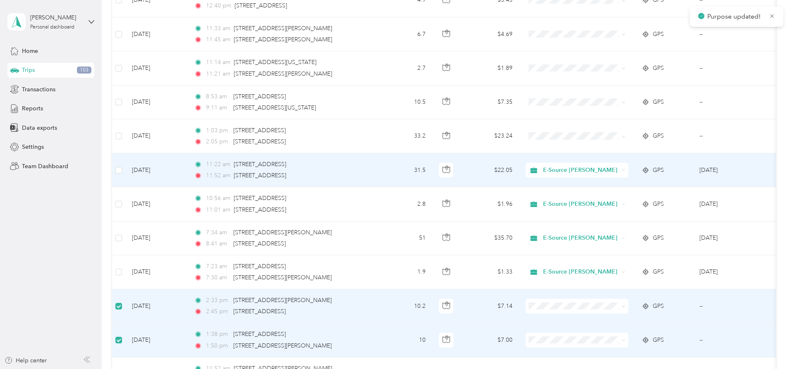
scroll to position [508, 0]
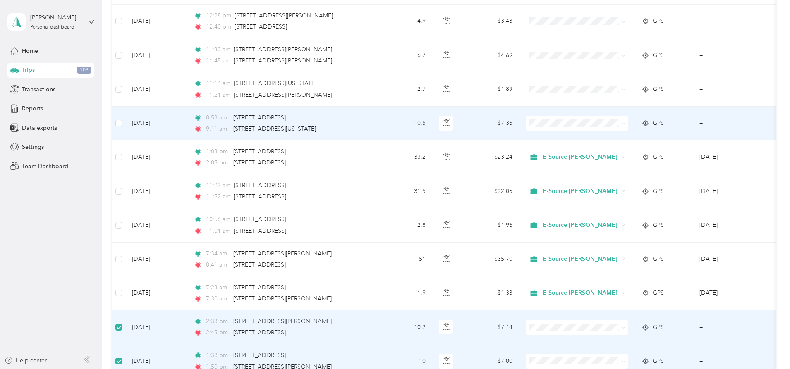
click at [604, 178] on span "E-Source [PERSON_NAME]" at bounding box center [639, 177] width 76 height 9
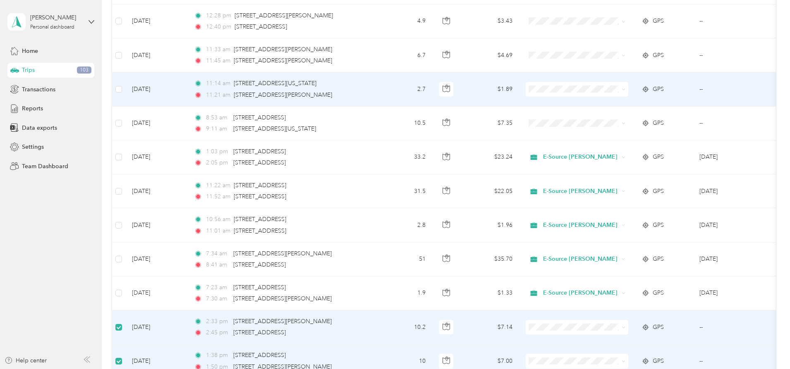
click at [602, 146] on span "E-Source [PERSON_NAME]" at bounding box center [639, 146] width 76 height 9
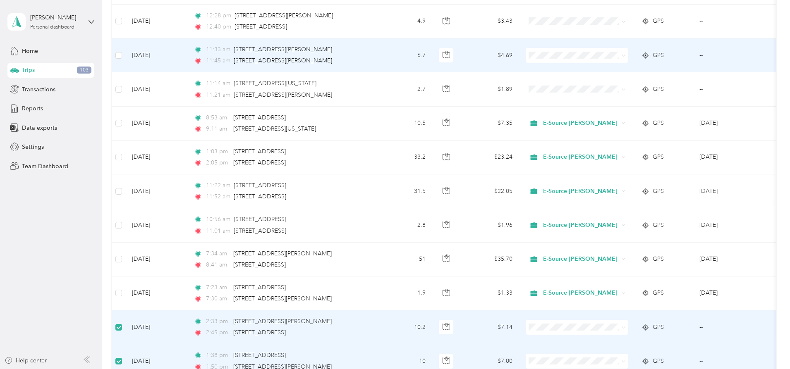
click at [602, 112] on span "E-Source [PERSON_NAME]" at bounding box center [639, 113] width 76 height 9
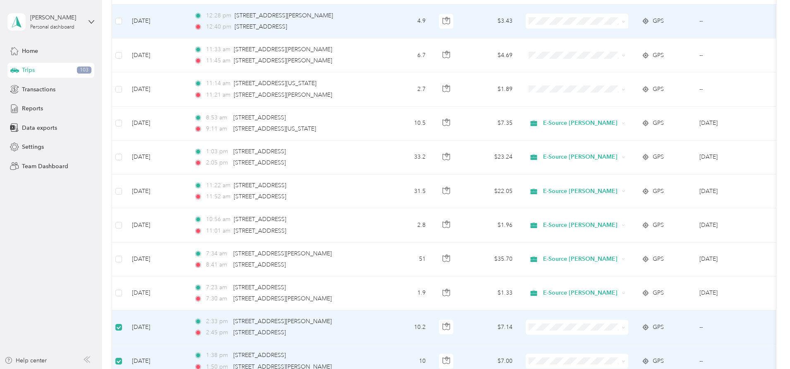
click at [606, 76] on span "E-Source [PERSON_NAME]" at bounding box center [639, 79] width 76 height 9
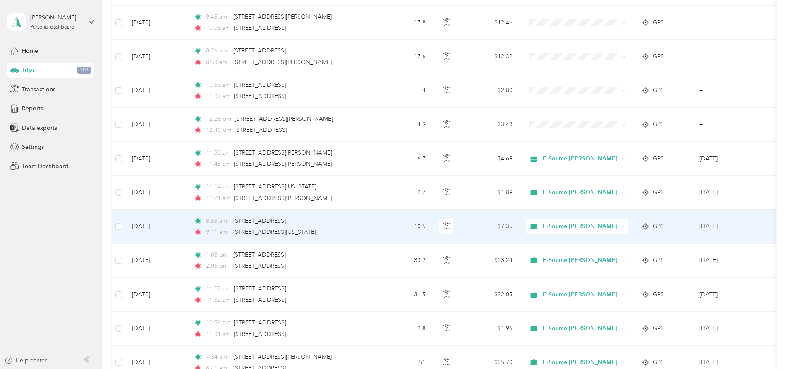
scroll to position [384, 0]
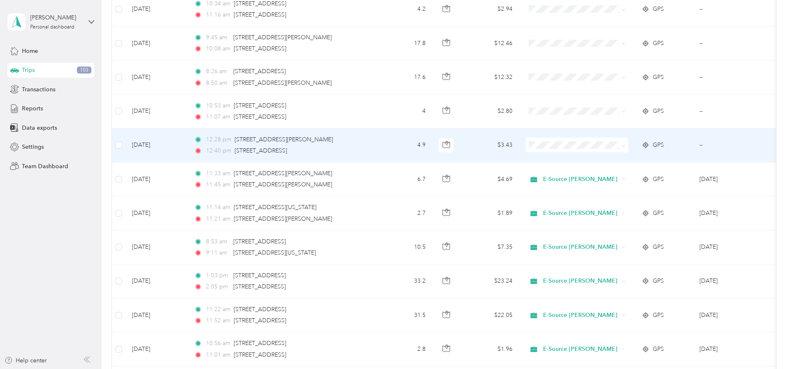
click at [607, 203] on span "E-Source [PERSON_NAME]" at bounding box center [639, 200] width 76 height 9
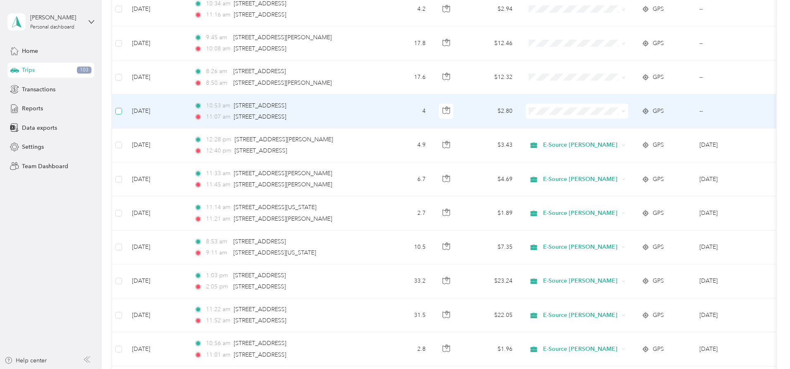
click at [122, 107] on label at bounding box center [118, 111] width 7 height 9
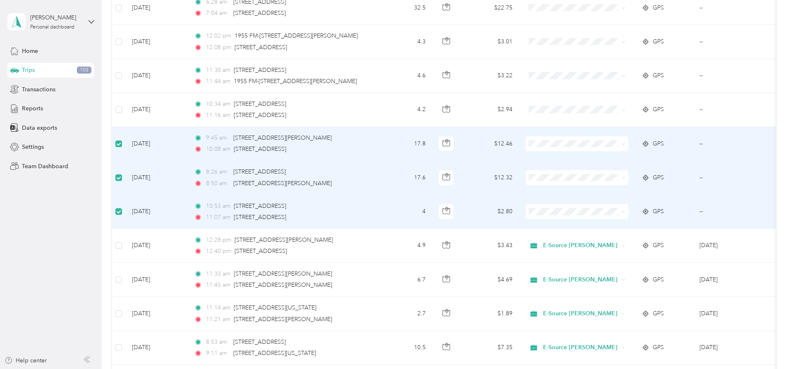
scroll to position [260, 0]
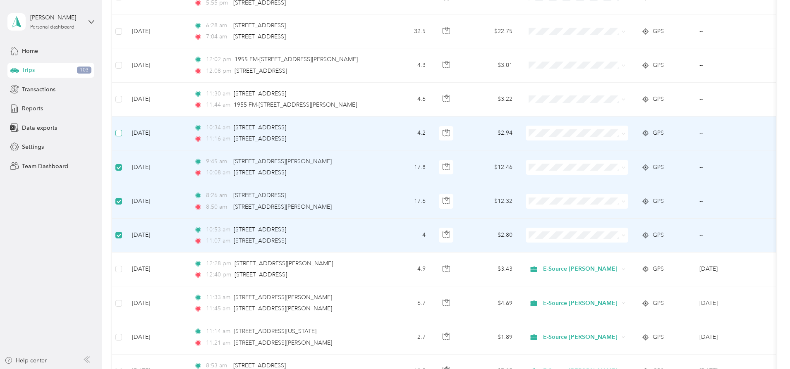
click at [122, 129] on label at bounding box center [118, 133] width 7 height 9
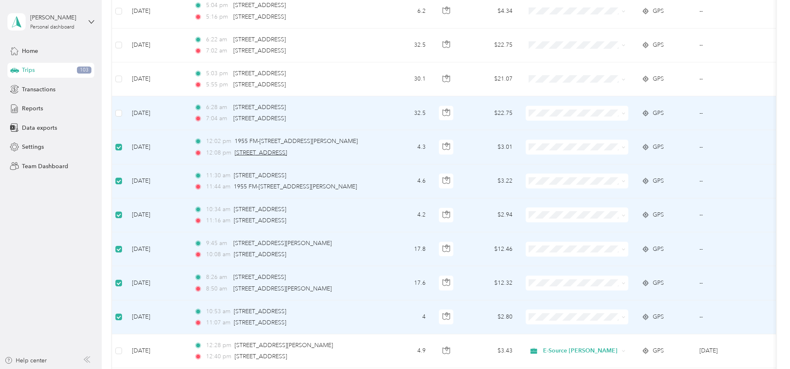
scroll to position [177, 0]
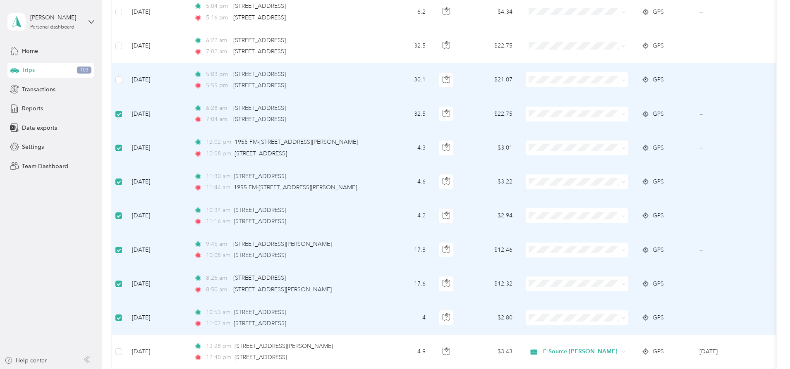
click at [602, 136] on span "E-Source [PERSON_NAME]" at bounding box center [639, 134] width 76 height 9
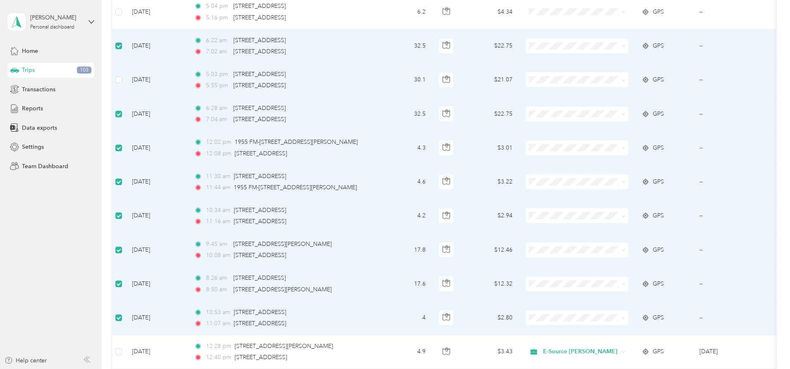
scroll to position [53, 0]
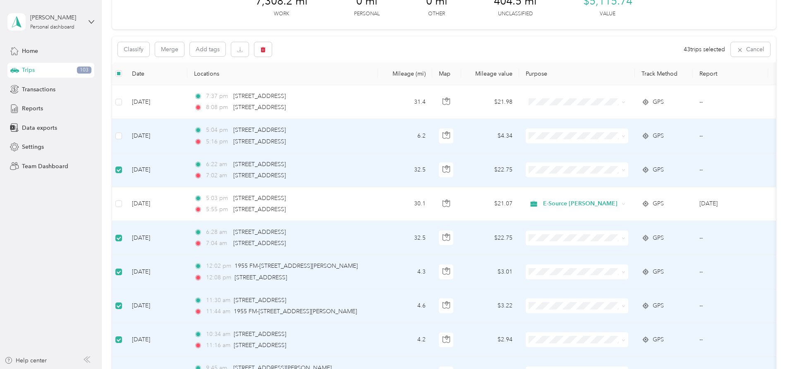
click at [618, 193] on span "E-Source [PERSON_NAME]" at bounding box center [639, 191] width 76 height 9
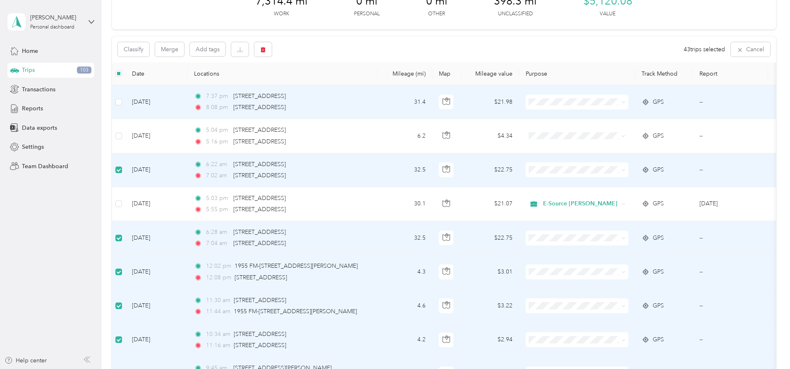
click at [608, 156] on li "E-Source [PERSON_NAME]" at bounding box center [631, 156] width 103 height 14
click at [612, 158] on span "E-Source [PERSON_NAME]" at bounding box center [639, 159] width 76 height 9
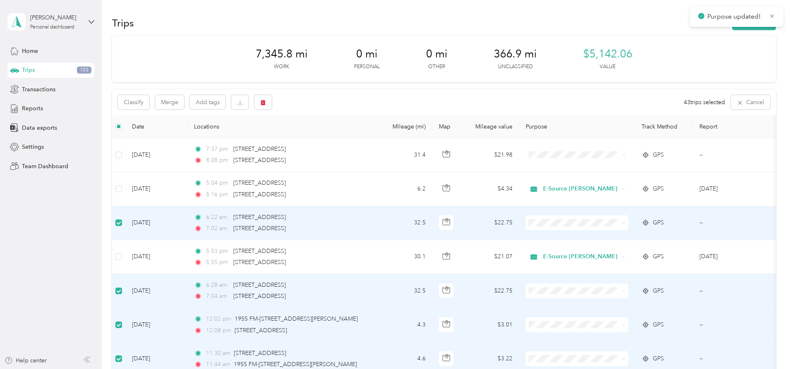
scroll to position [0, 0]
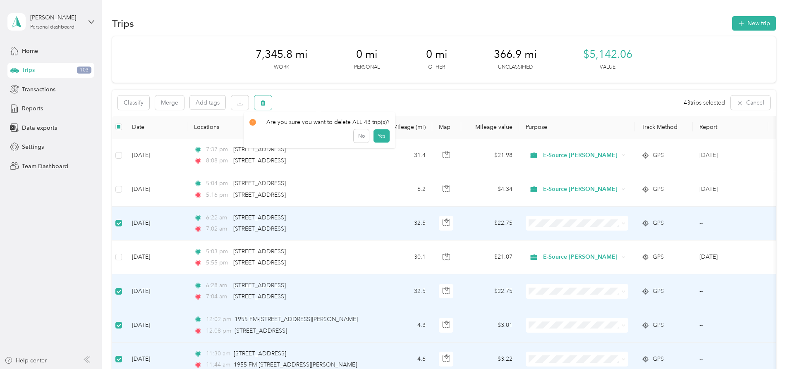
click at [266, 106] on icon "button" at bounding box center [263, 103] width 6 height 6
click at [380, 136] on button "Yes" at bounding box center [381, 137] width 16 height 13
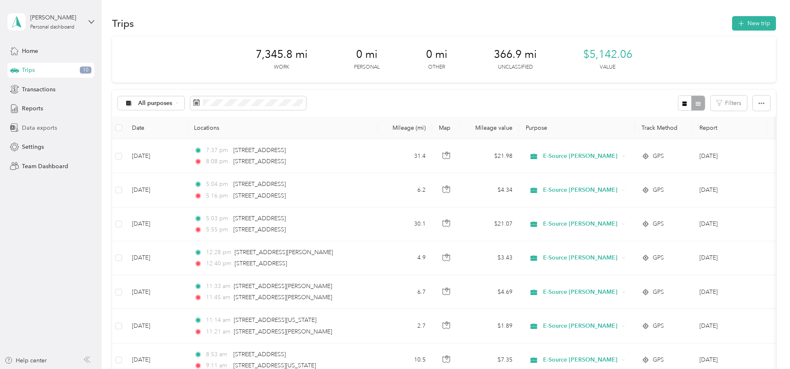
click at [37, 126] on span "Data exports" at bounding box center [39, 128] width 35 height 9
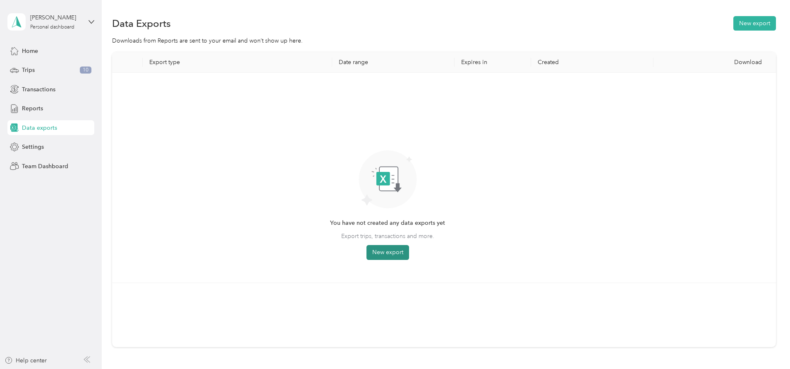
click at [409, 249] on button "New export" at bounding box center [387, 252] width 43 height 15
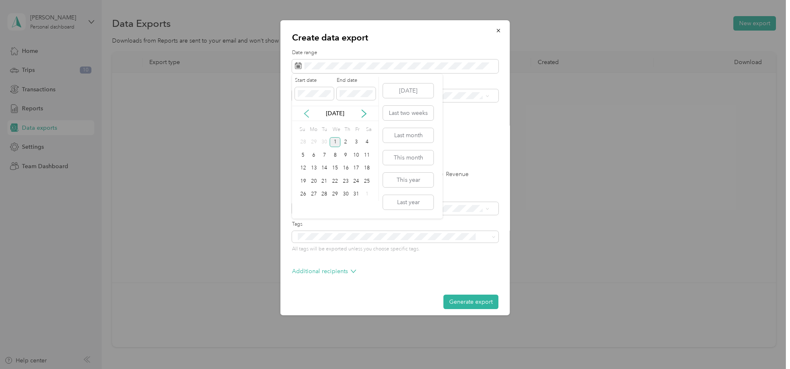
click at [306, 110] on icon at bounding box center [306, 114] width 8 height 8
click at [315, 140] on div "1" at bounding box center [313, 142] width 11 height 10
click at [325, 191] on div "30" at bounding box center [324, 194] width 11 height 10
click at [455, 300] on button "Generate export" at bounding box center [470, 302] width 55 height 14
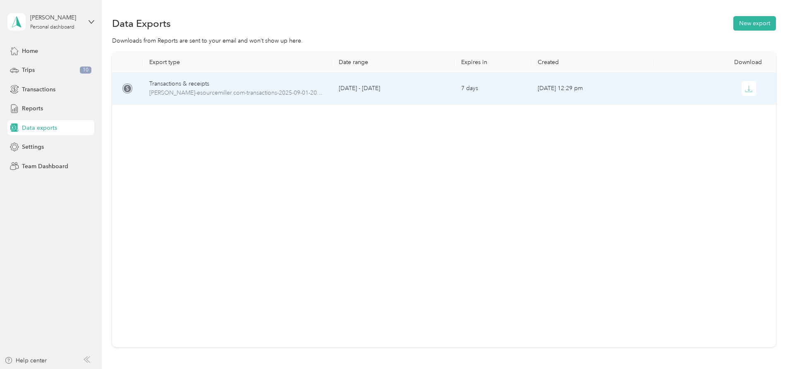
click at [272, 88] on div "Transactions & receipts" at bounding box center [237, 83] width 176 height 9
click at [745, 89] on icon "button" at bounding box center [748, 88] width 7 height 7
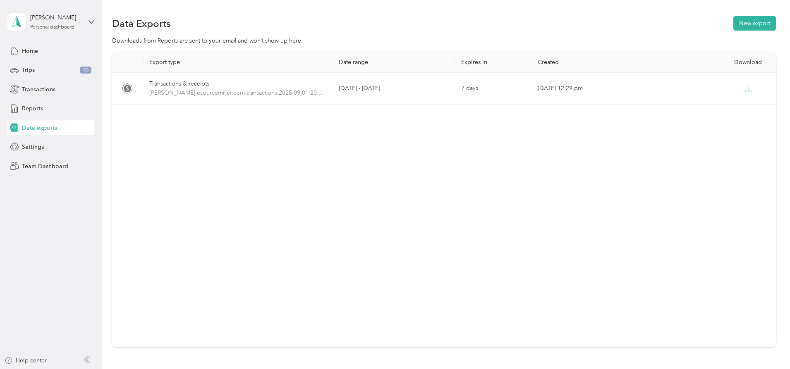
click at [60, 128] on div "Data exports" at bounding box center [50, 127] width 87 height 15
click at [55, 124] on span "Data exports" at bounding box center [39, 128] width 35 height 9
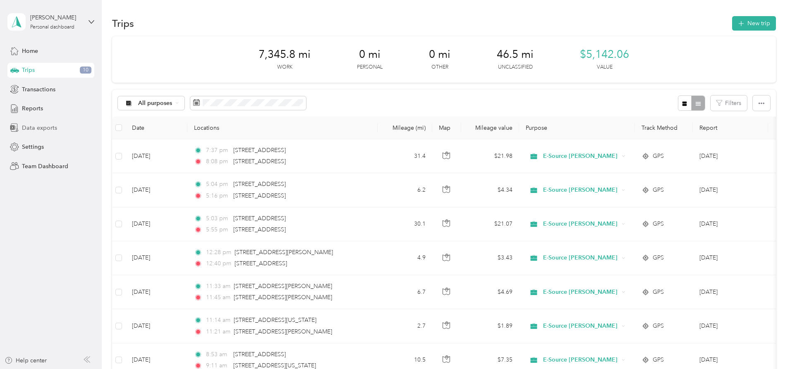
click at [47, 126] on span "Data exports" at bounding box center [39, 128] width 35 height 9
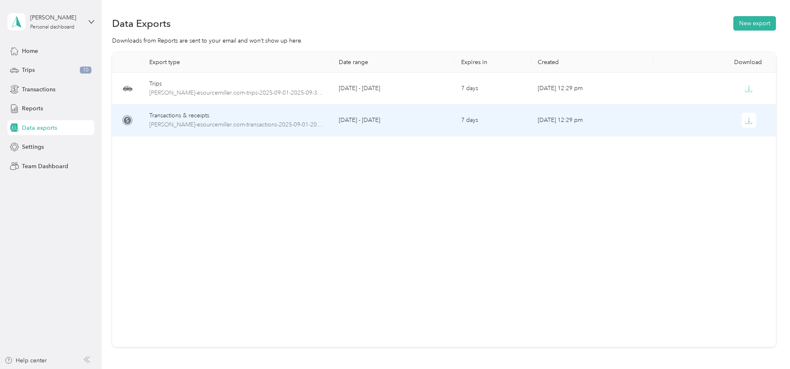
click at [232, 119] on div "Transactions & receipts" at bounding box center [237, 115] width 176 height 9
click at [244, 119] on div "Transactions & receipts" at bounding box center [237, 115] width 176 height 9
click at [748, 122] on icon "button" at bounding box center [749, 119] width 2 height 5
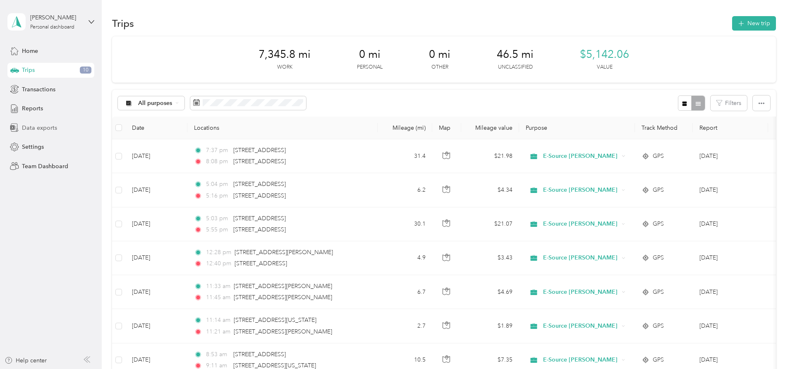
click at [33, 128] on span "Data exports" at bounding box center [39, 128] width 35 height 9
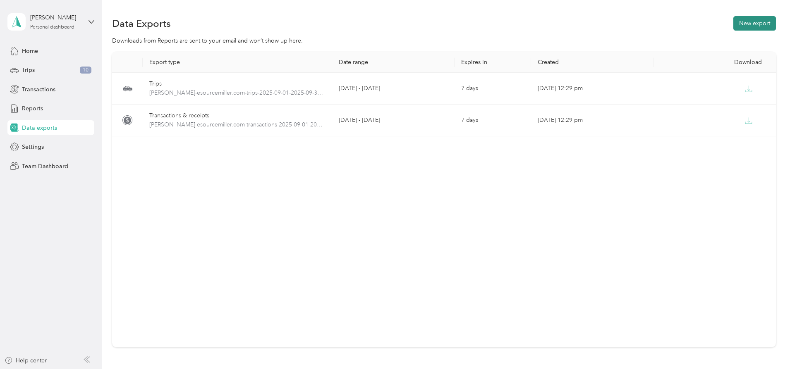
click at [733, 18] on button "New export" at bounding box center [754, 23] width 43 height 14
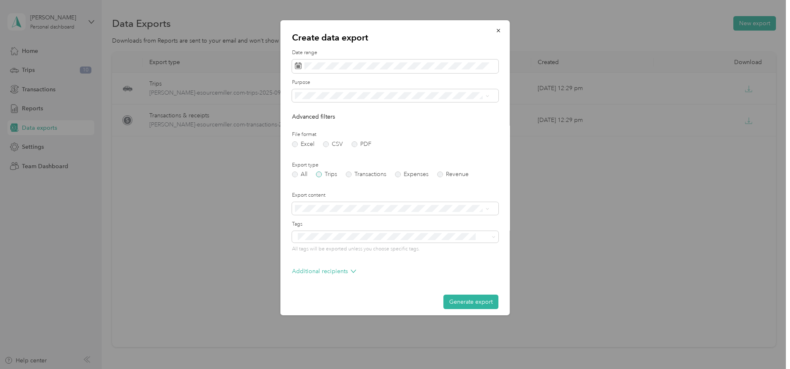
click at [319, 174] on label "Trips" at bounding box center [326, 175] width 21 height 6
click at [458, 299] on button "Generate export" at bounding box center [470, 302] width 55 height 14
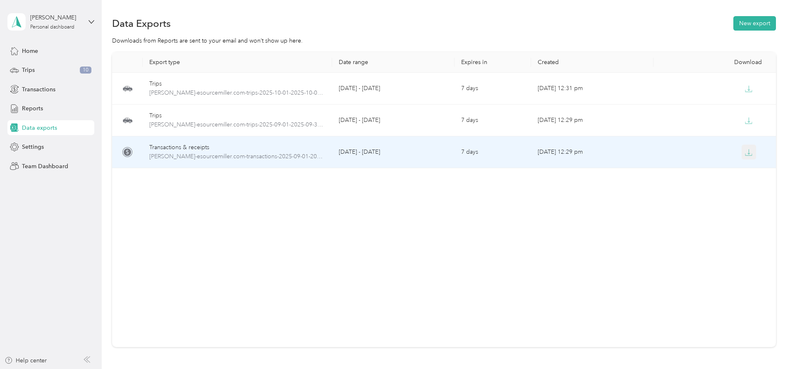
click at [745, 149] on icon "button" at bounding box center [748, 152] width 7 height 7
click at [745, 154] on icon "button" at bounding box center [748, 152] width 7 height 7
click at [745, 156] on icon "button" at bounding box center [748, 152] width 7 height 7
click at [225, 153] on span "[PERSON_NAME]-esourcemiller.com-transactions-2025-09-01-2025-09-30.xlsx" at bounding box center [237, 156] width 176 height 9
click at [741, 148] on button "button" at bounding box center [748, 152] width 15 height 15
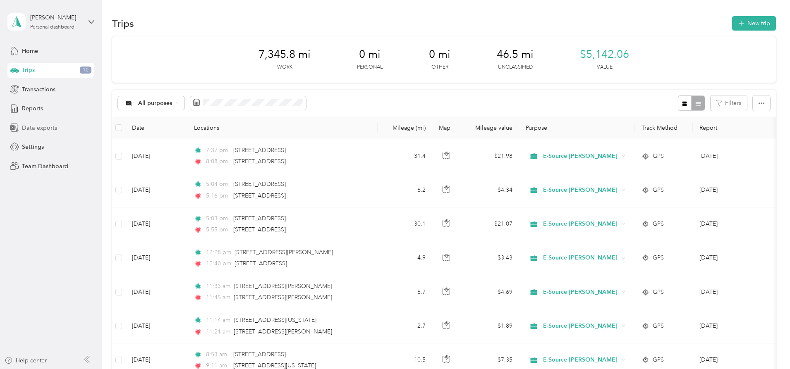
click at [48, 124] on span "Data exports" at bounding box center [39, 128] width 35 height 9
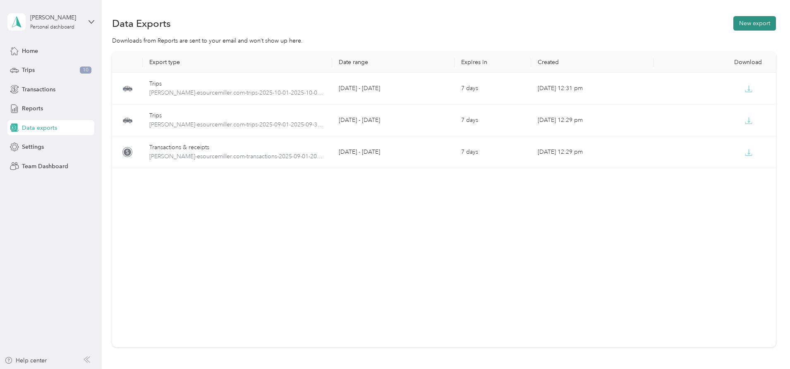
click at [733, 21] on button "New export" at bounding box center [754, 23] width 43 height 14
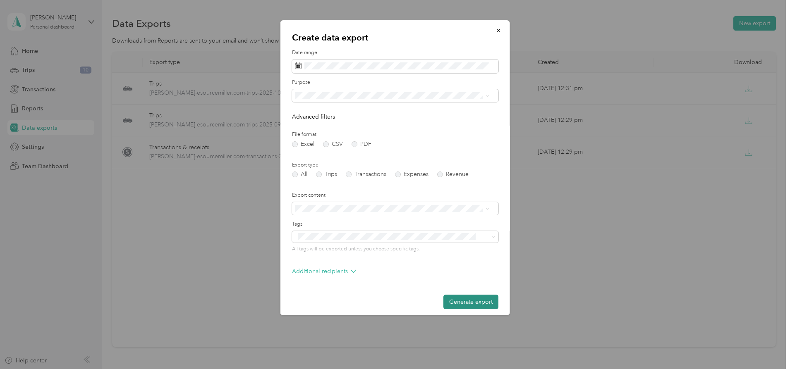
click at [466, 301] on button "Generate export" at bounding box center [470, 302] width 55 height 14
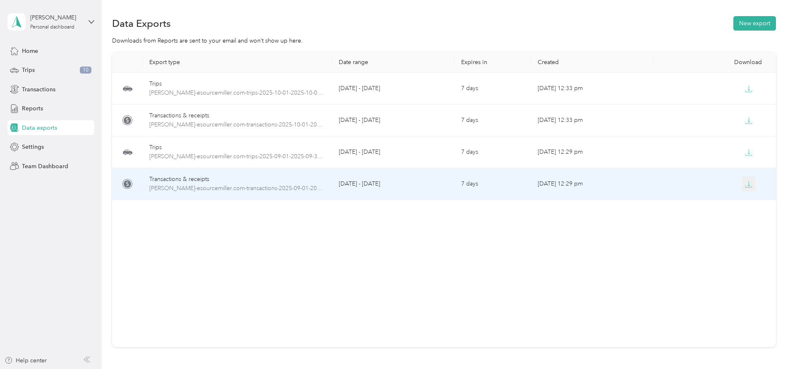
click at [745, 186] on icon "button" at bounding box center [748, 184] width 7 height 7
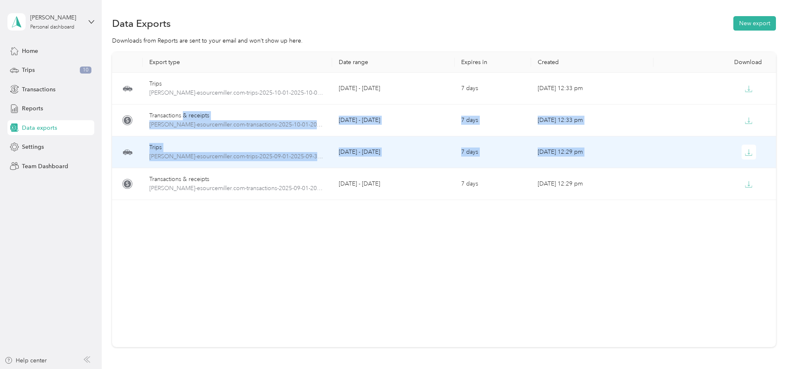
drag, startPoint x: 199, startPoint y: 154, endPoint x: 184, endPoint y: 213, distance: 60.6
click at [186, 198] on tbody "Trips joannes-esourcemiller.com-trips-2025-10-01-2025-10-01.xlsx [DATE] - [DATE…" at bounding box center [444, 136] width 664 height 127
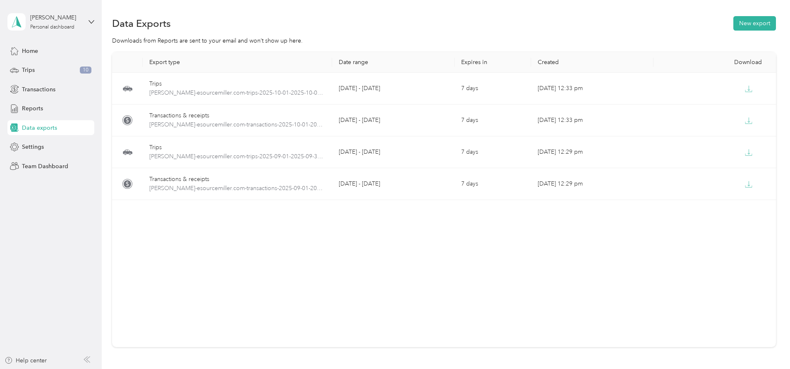
click at [377, 246] on div "Export type Date range Expires in Created Download Trips joannes-esourcemiller.…" at bounding box center [444, 199] width 664 height 295
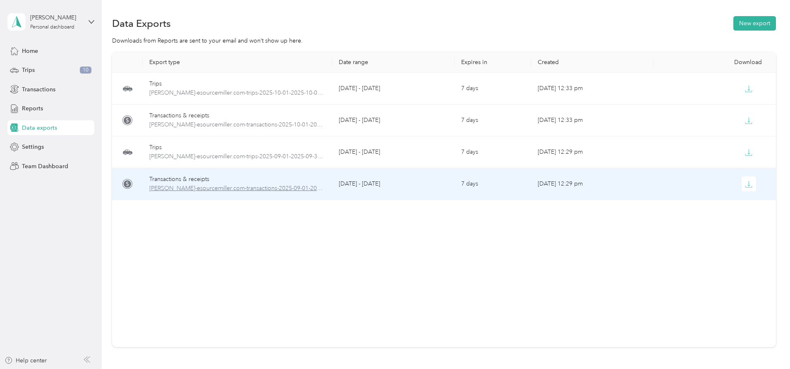
click at [246, 189] on span "[PERSON_NAME]-esourcemiller.com-transactions-2025-09-01-2025-09-30.xlsx" at bounding box center [237, 188] width 176 height 9
